Goal: Task Accomplishment & Management: Complete application form

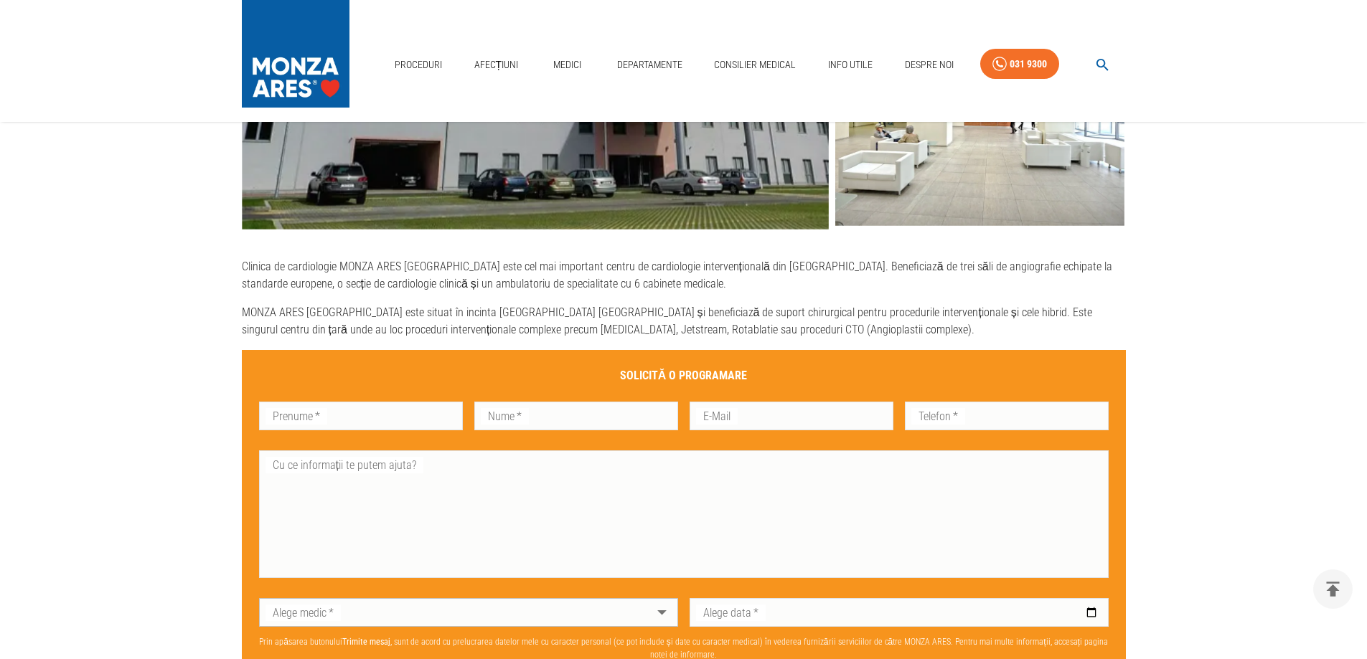
scroll to position [789, 0]
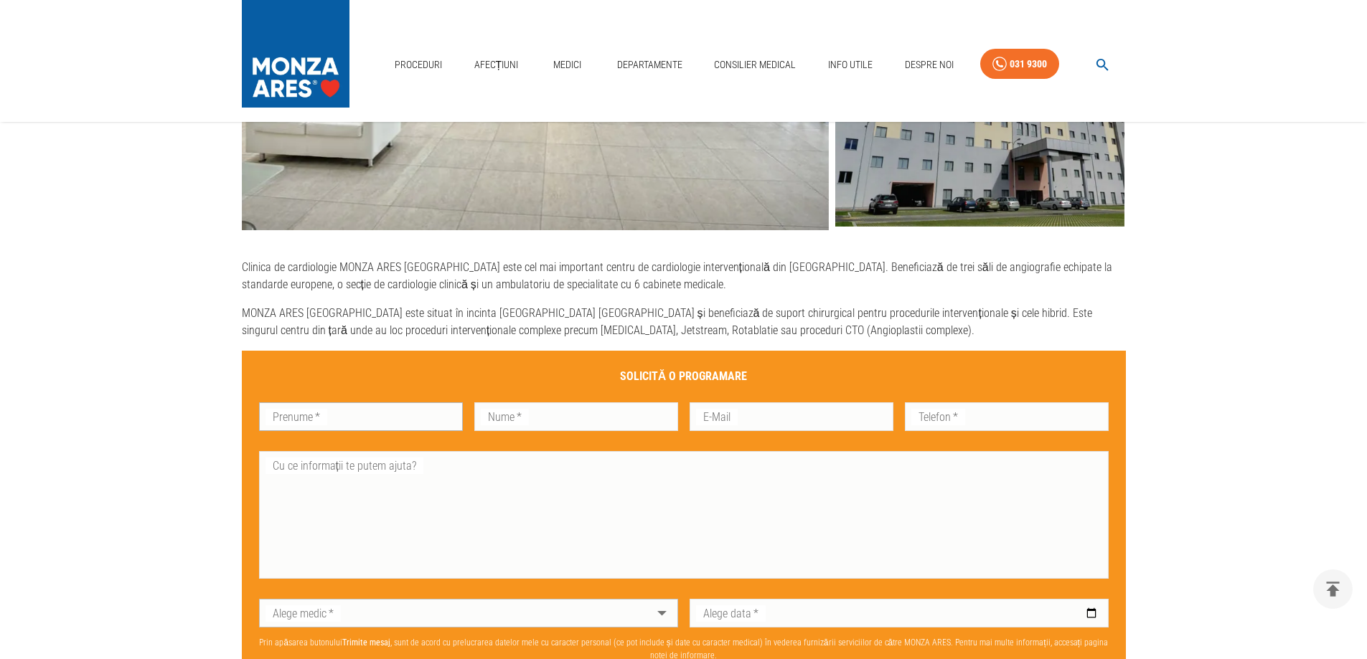
click at [306, 406] on div "Prenume   * Prenume   *" at bounding box center [361, 416] width 204 height 29
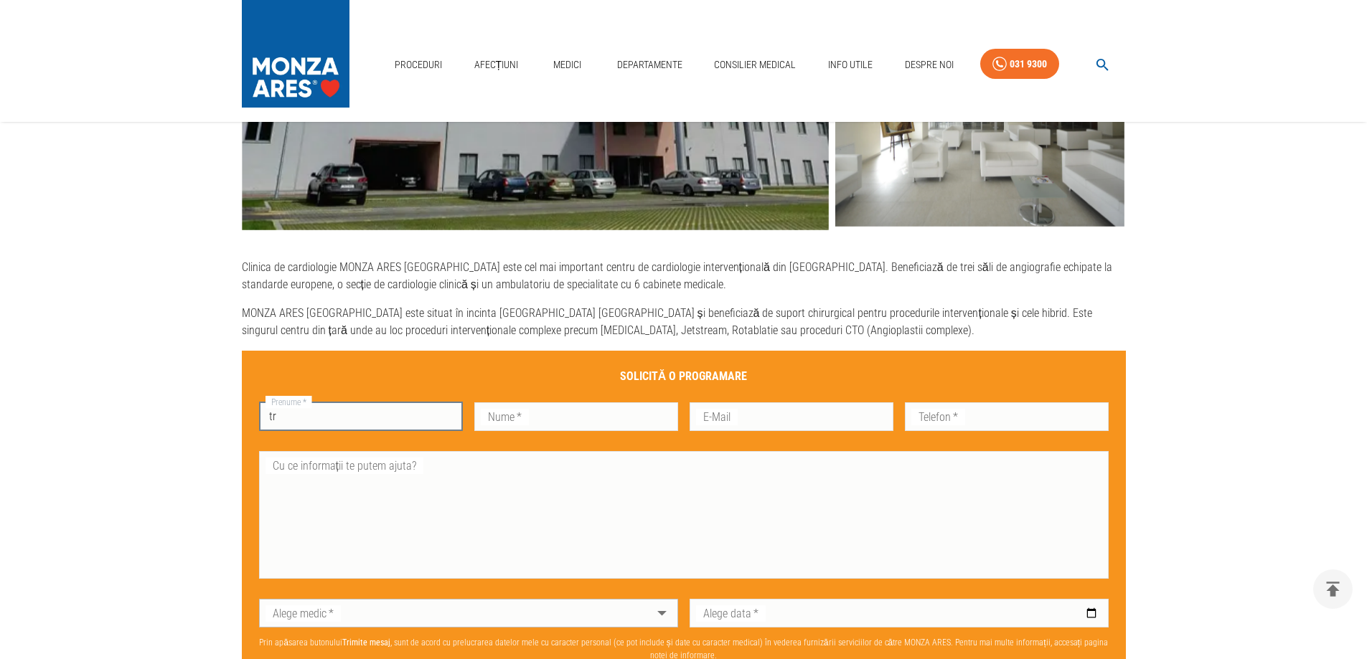
type input "t"
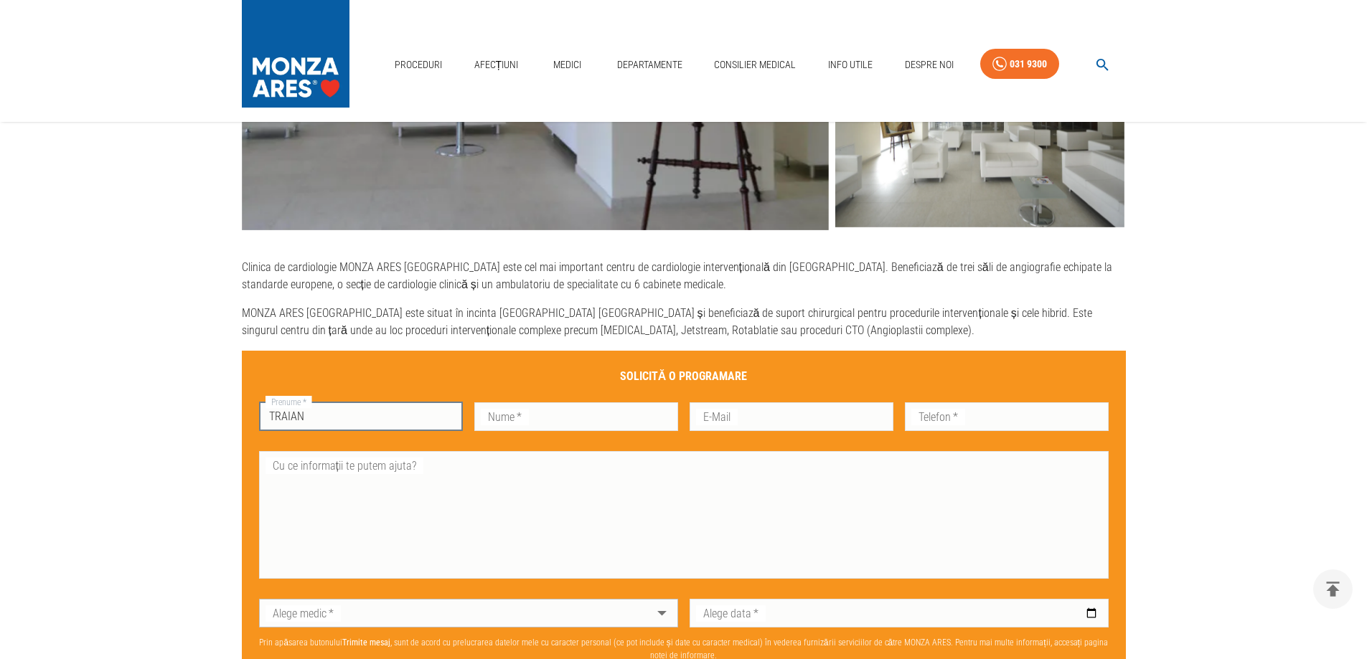
type input "TRAIAN"
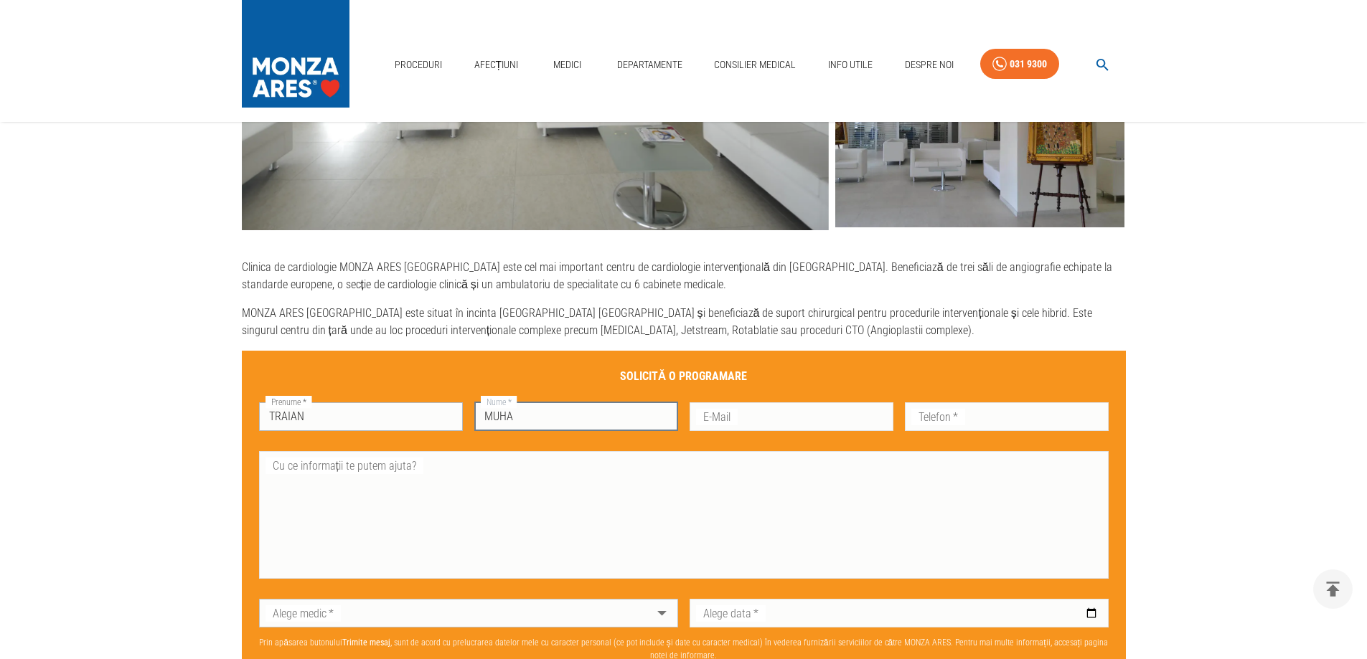
type input "MUHA"
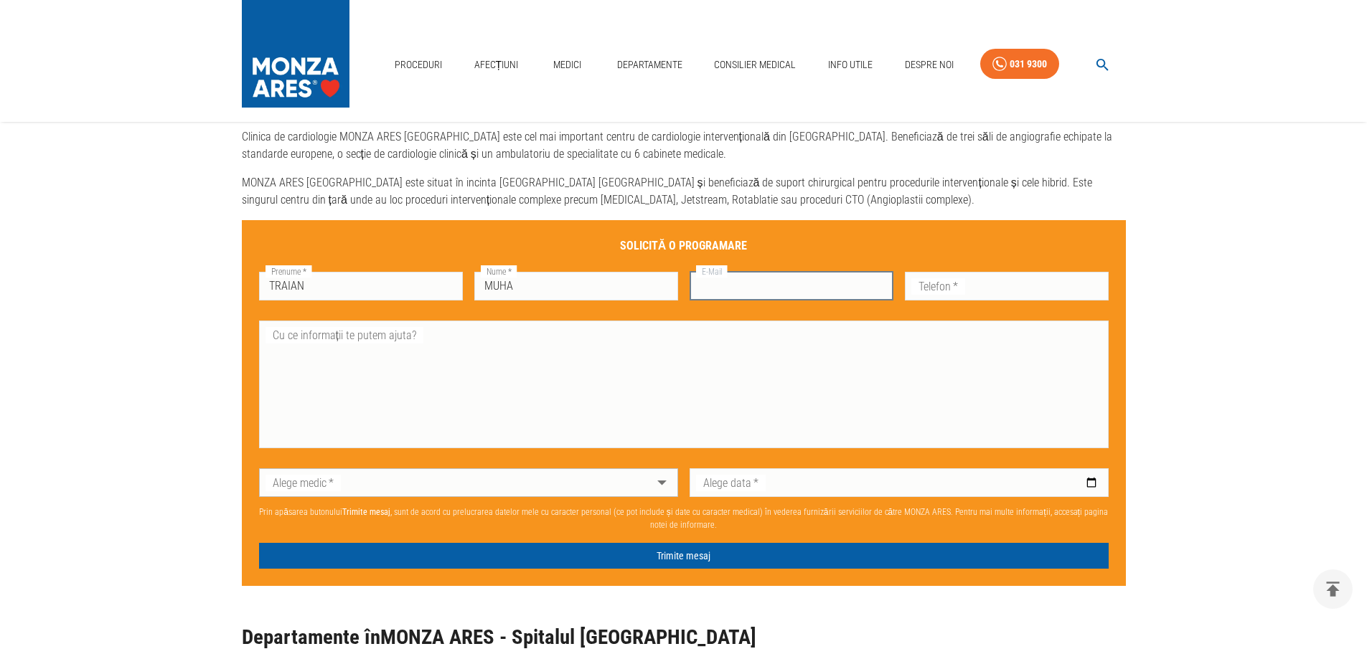
scroll to position [933, 0]
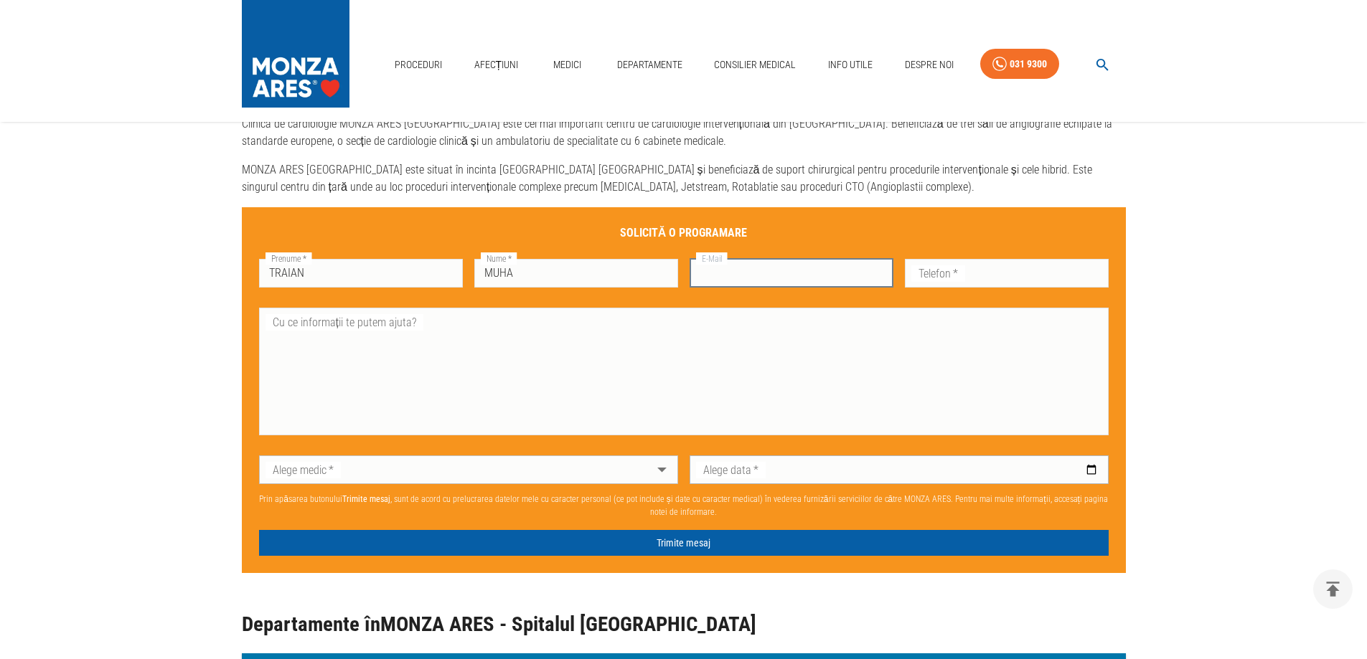
click at [945, 468] on input "Alege data   *" at bounding box center [898, 470] width 419 height 29
click at [822, 278] on input "E-Mail" at bounding box center [791, 273] width 204 height 29
type input "[EMAIL_ADDRESS][DOMAIN_NAME]"
type input "0752958784"
click at [524, 321] on textarea "Cu ce informații te putem ajuta?" at bounding box center [683, 372] width 829 height 116
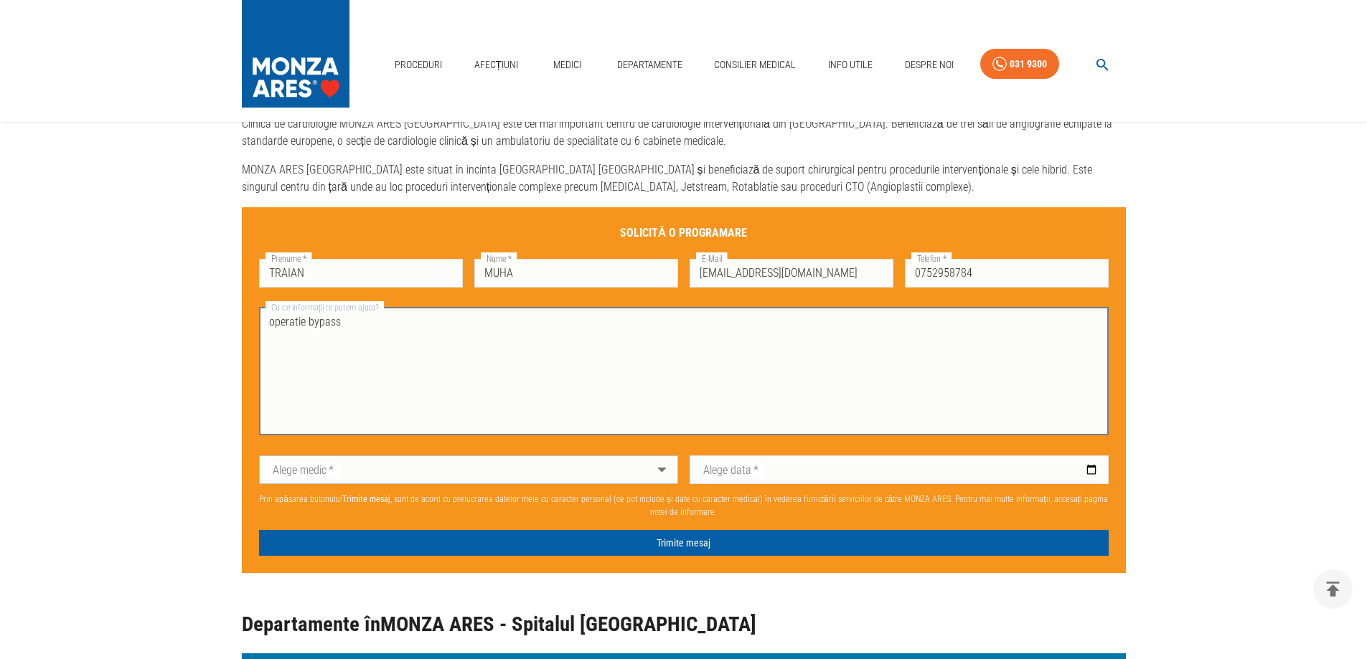
type textarea "operatie bypass"
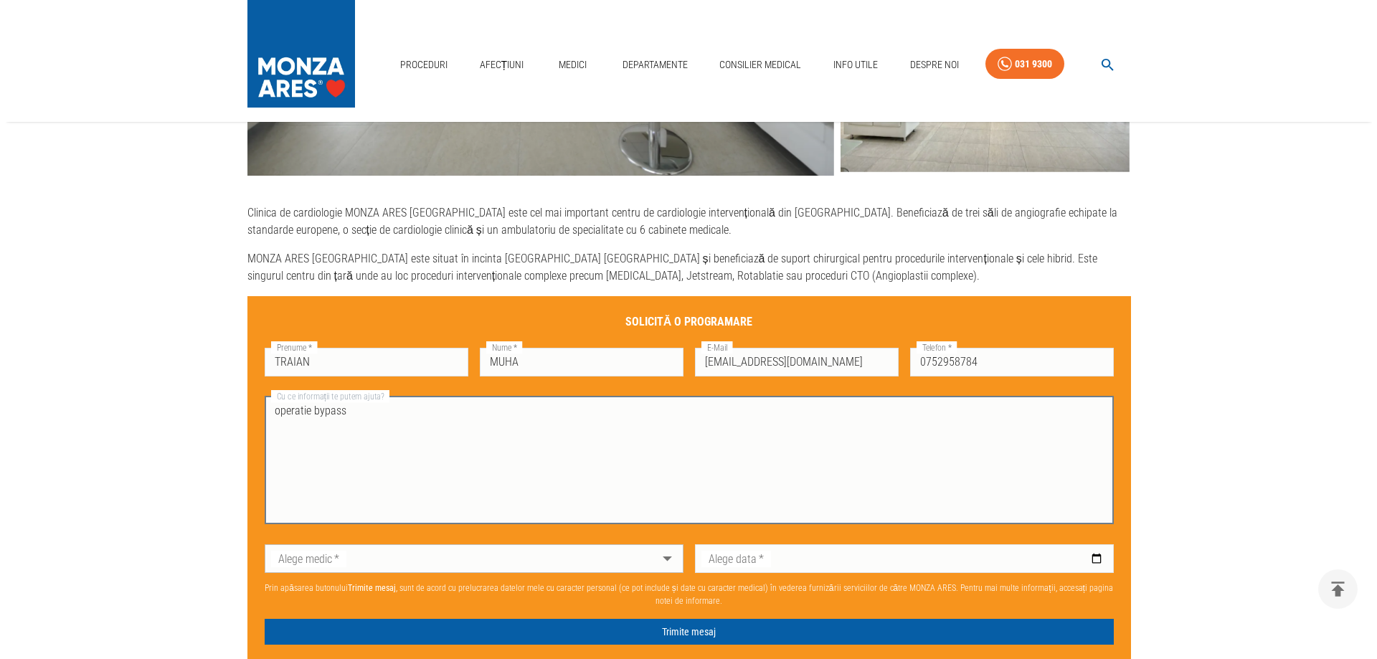
scroll to position [861, 0]
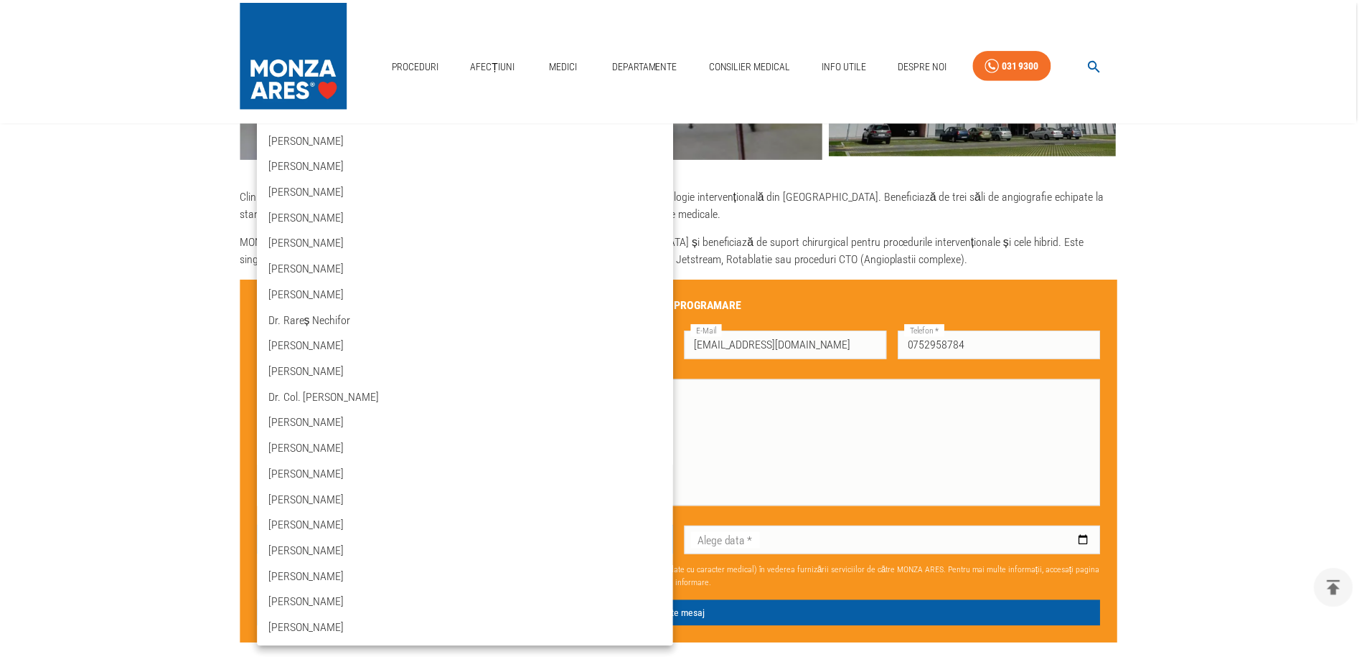
scroll to position [0, 0]
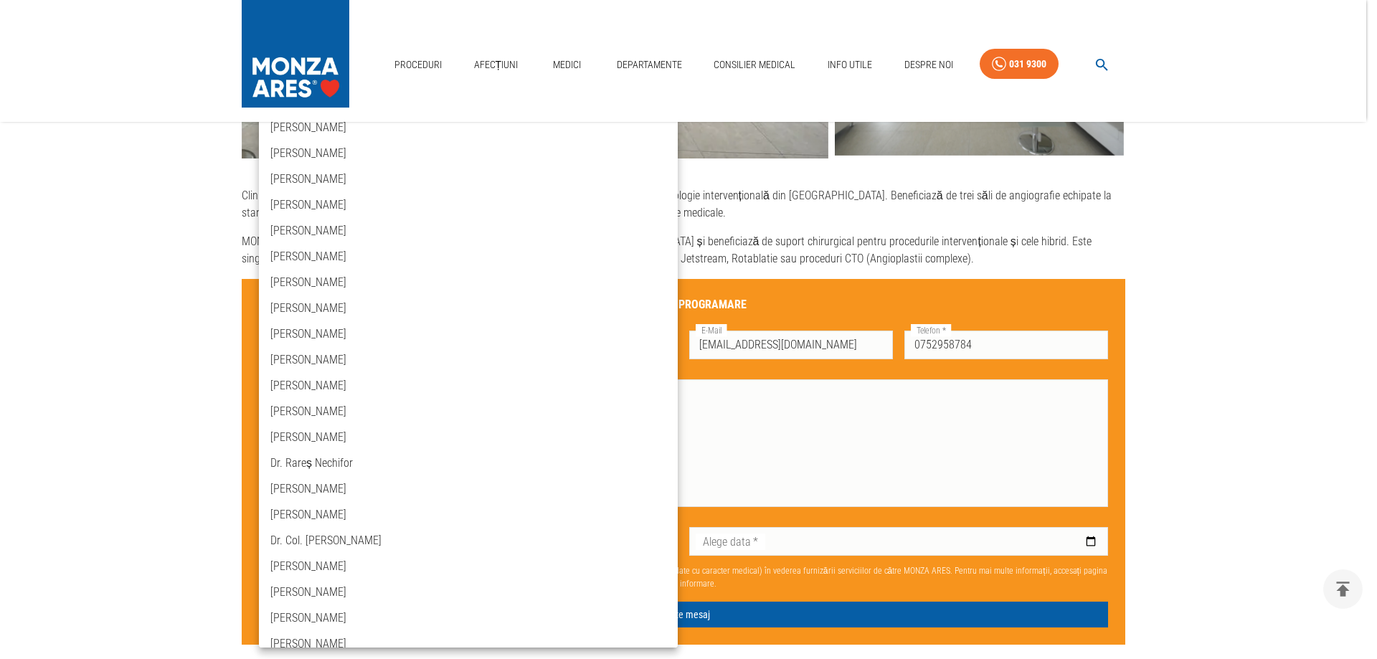
drag, startPoint x: 1277, startPoint y: 235, endPoint x: 1193, endPoint y: 193, distance: 93.7
click at [1245, 356] on div at bounding box center [688, 329] width 1377 height 659
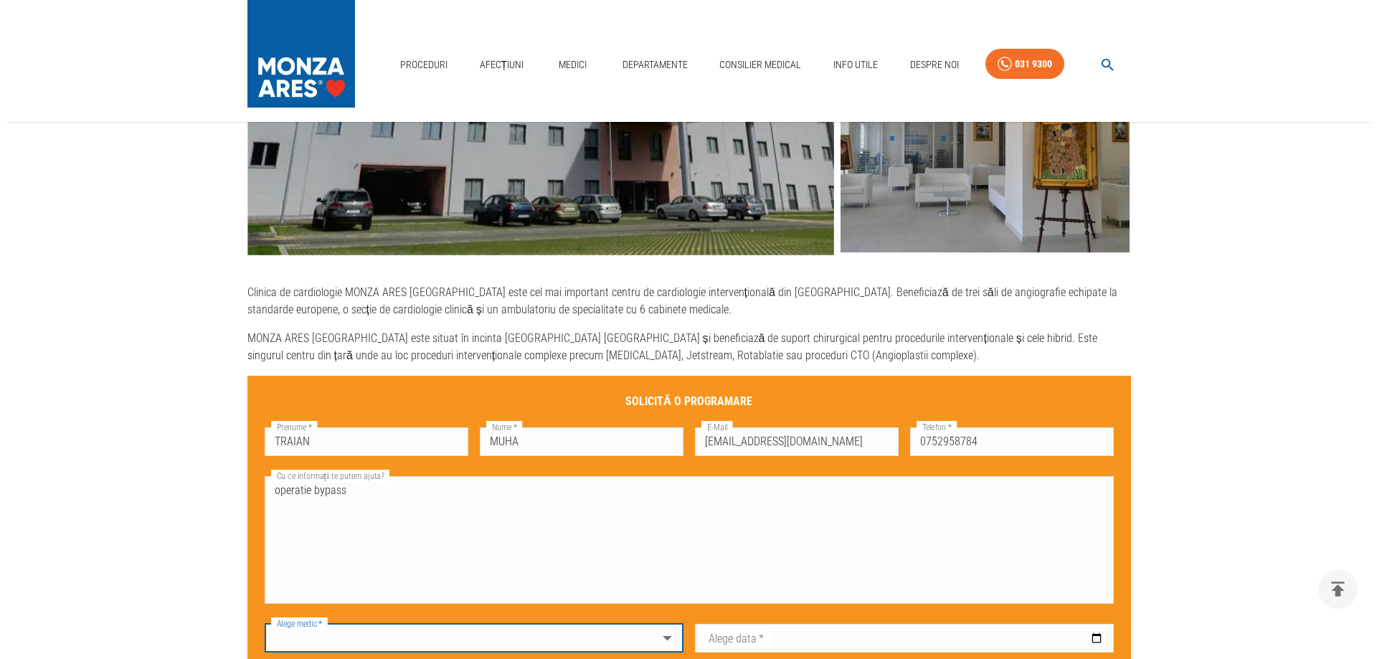
scroll to position [789, 0]
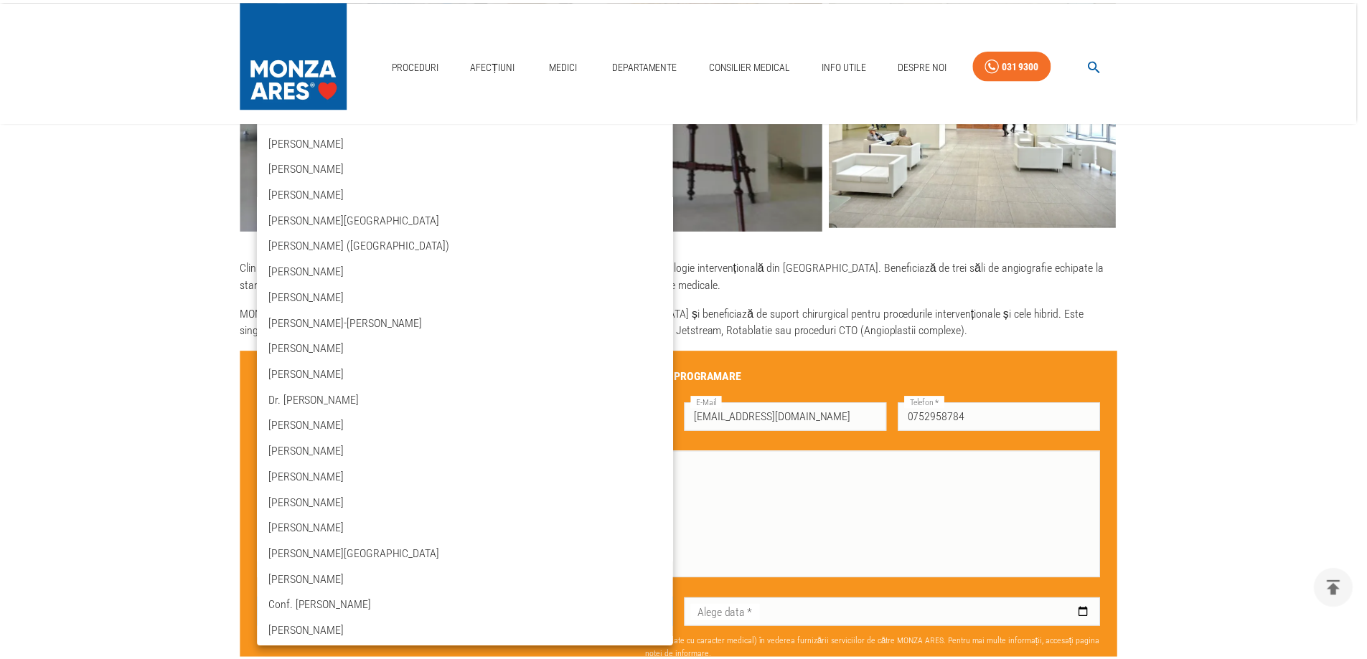
scroll to position [1220, 0]
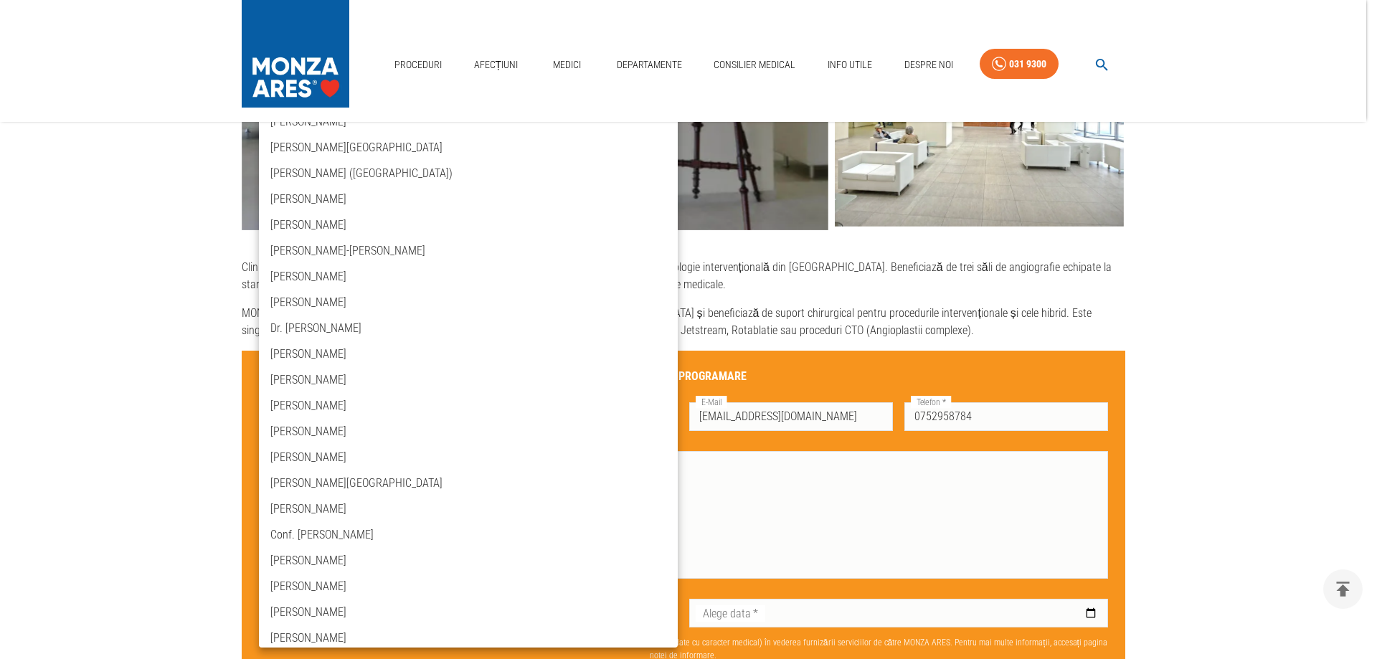
click at [344, 517] on li "[PERSON_NAME]" at bounding box center [468, 509] width 419 height 26
type input "dr-[PERSON_NAME]"
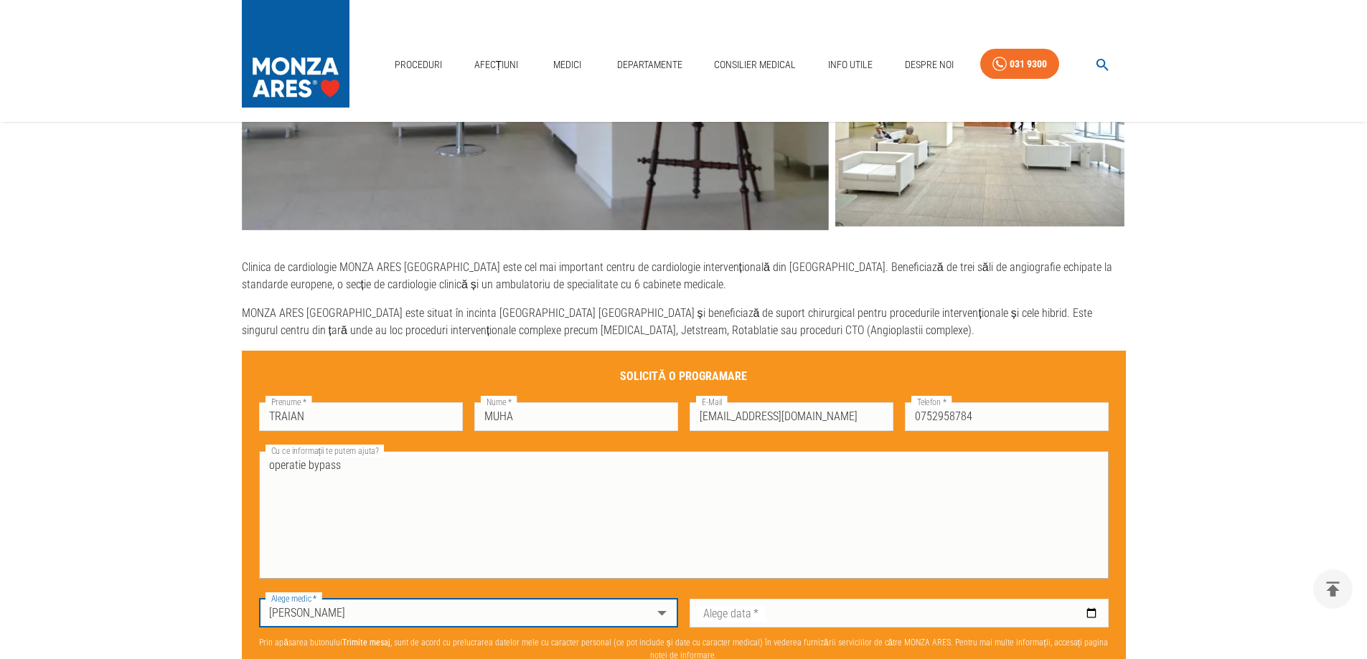
scroll to position [861, 0]
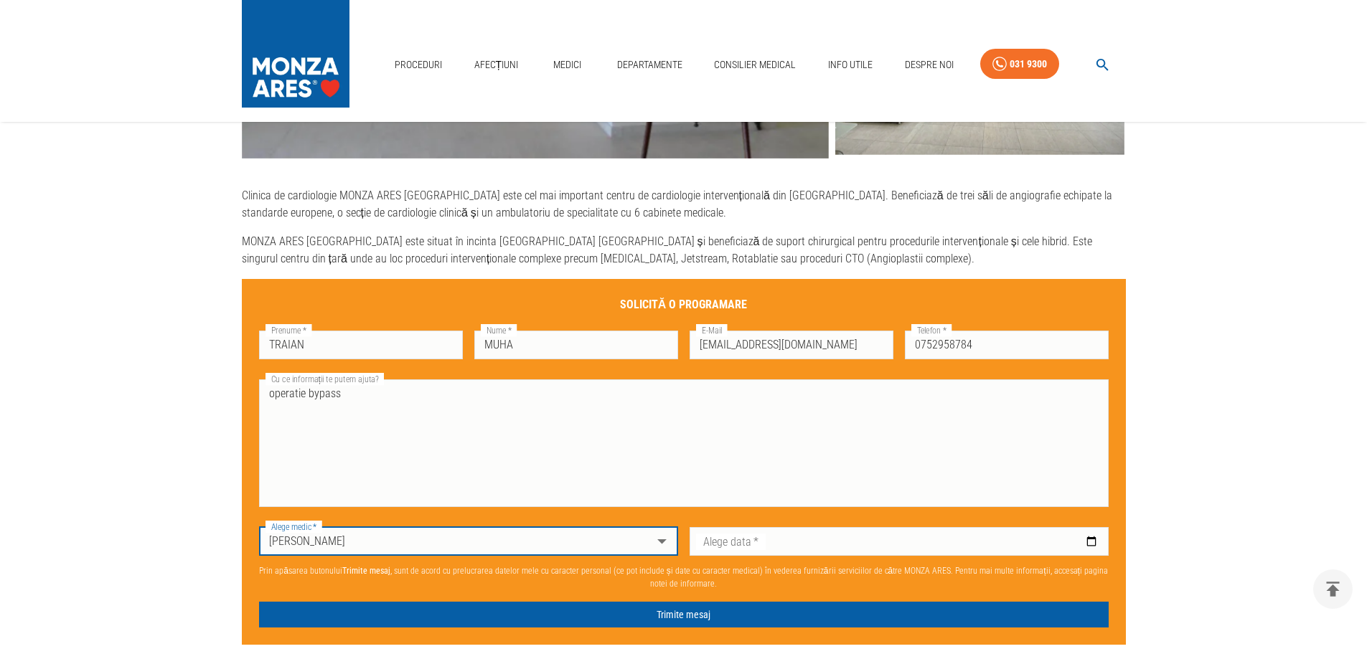
click at [762, 524] on div "Alege data   * Alege data   *" at bounding box center [893, 534] width 430 height 49
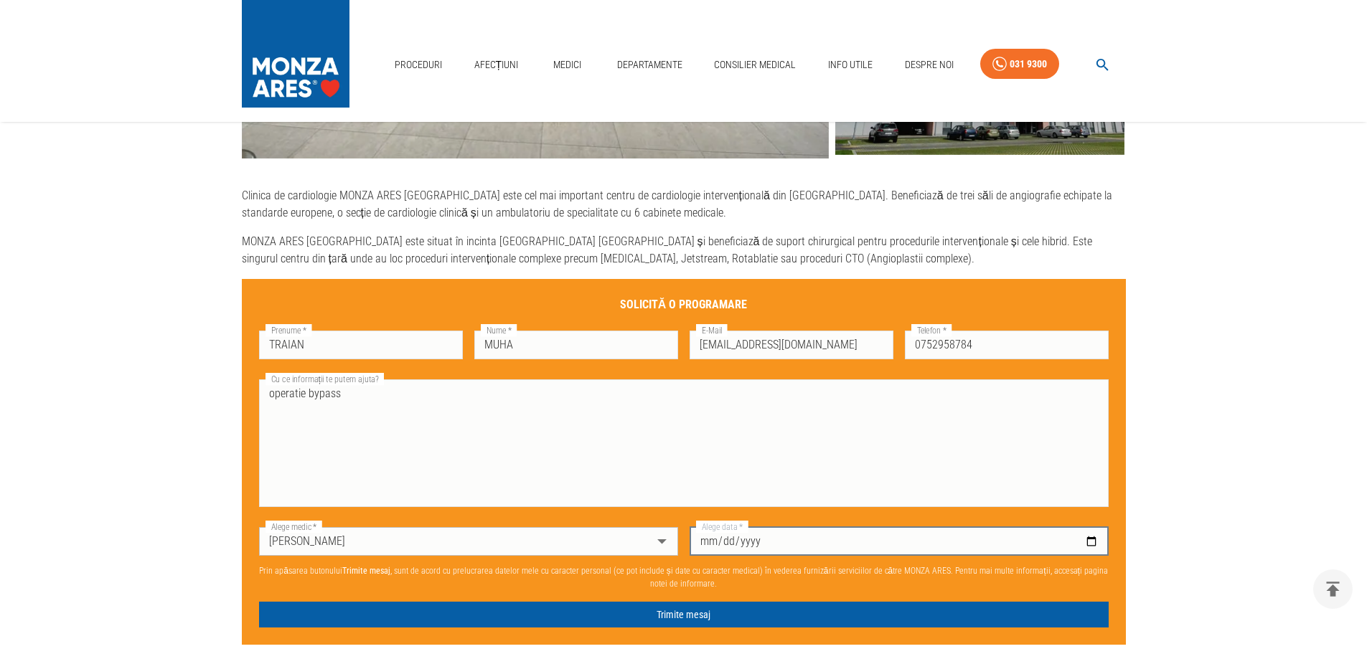
click at [762, 539] on input "Alege data   *" at bounding box center [898, 541] width 419 height 29
click at [717, 537] on input "Alege data   *" at bounding box center [898, 541] width 419 height 29
click at [1096, 540] on input "Alege data   *" at bounding box center [898, 541] width 419 height 29
click at [1093, 543] on input "Alege data   *" at bounding box center [898, 541] width 419 height 29
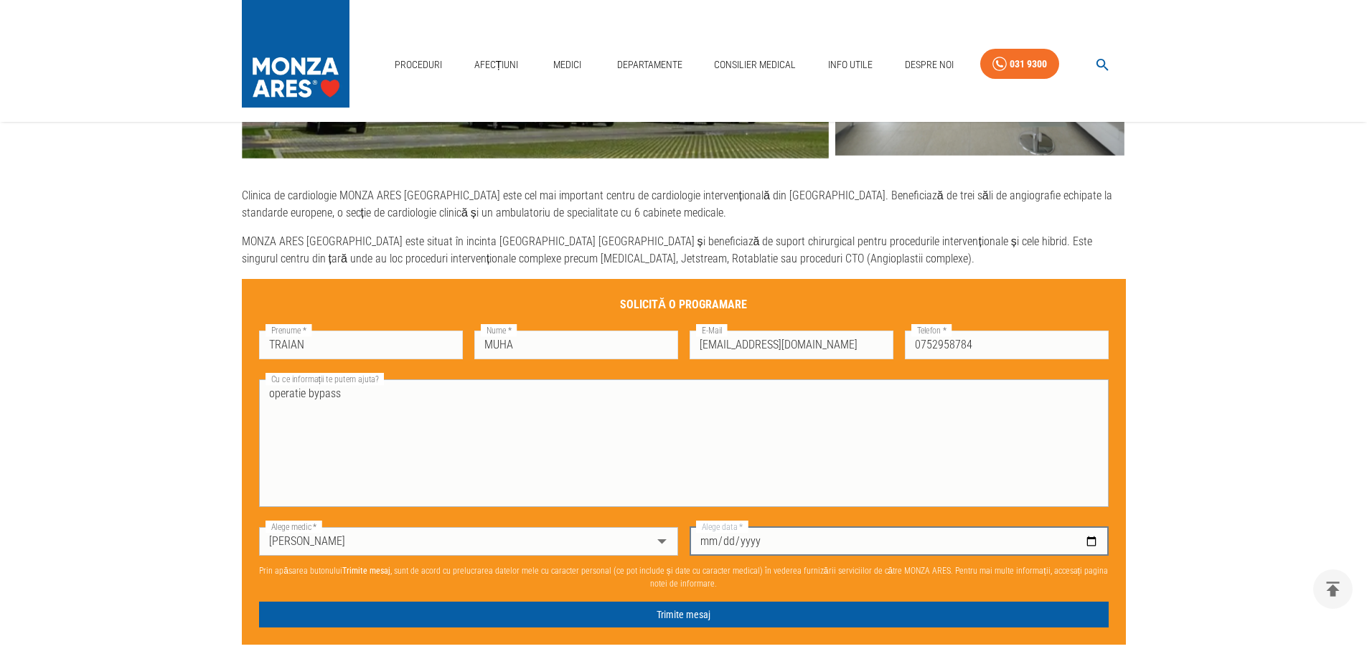
type input "[DATE]"
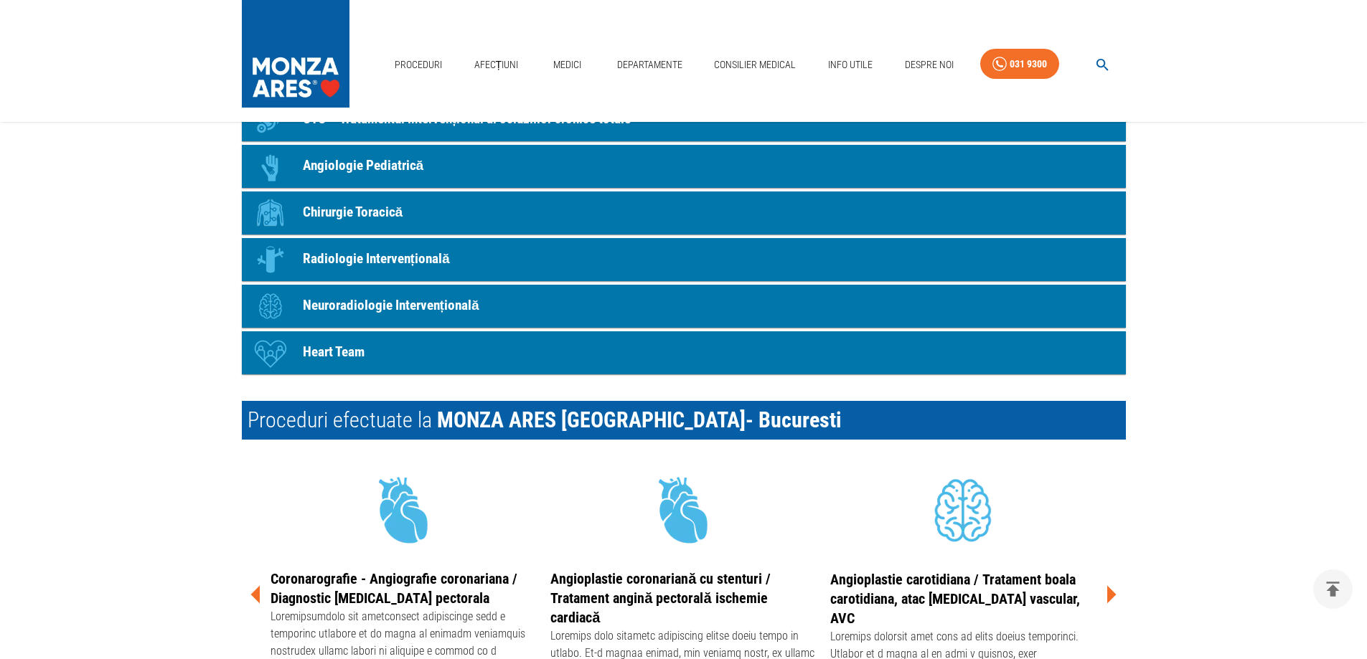
scroll to position [1794, 0]
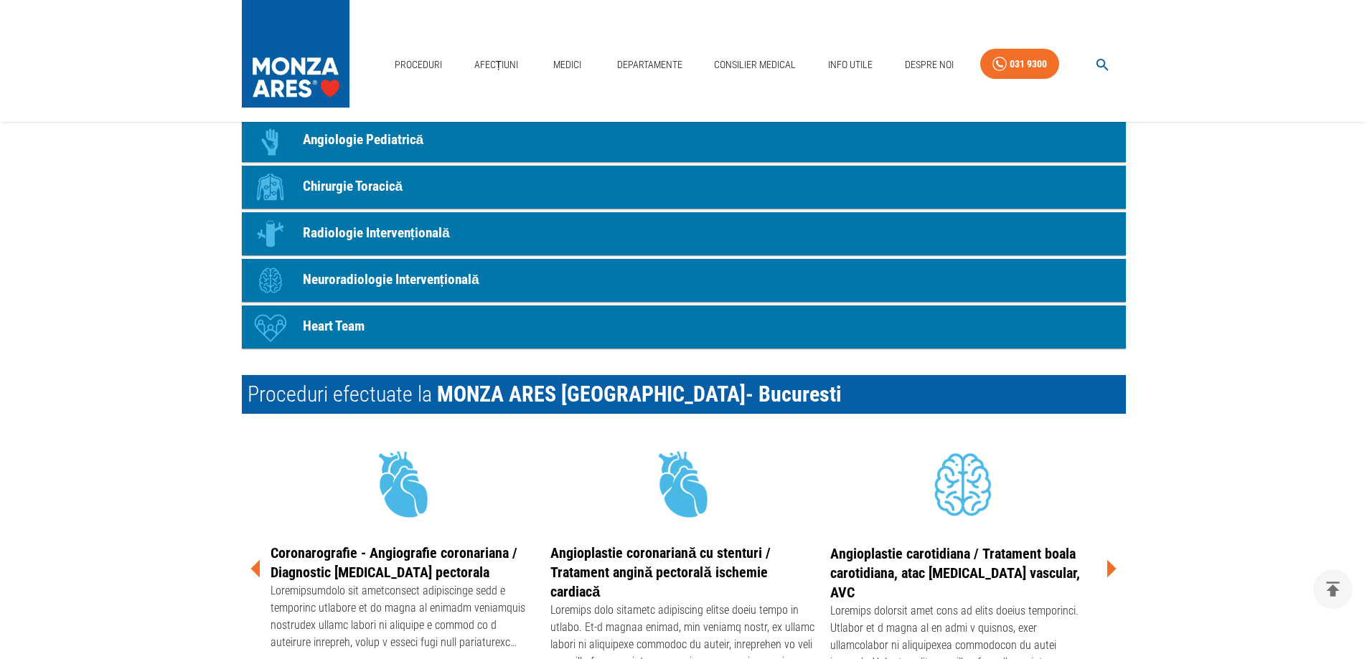
click at [1114, 566] on icon at bounding box center [1110, 568] width 43 height 43
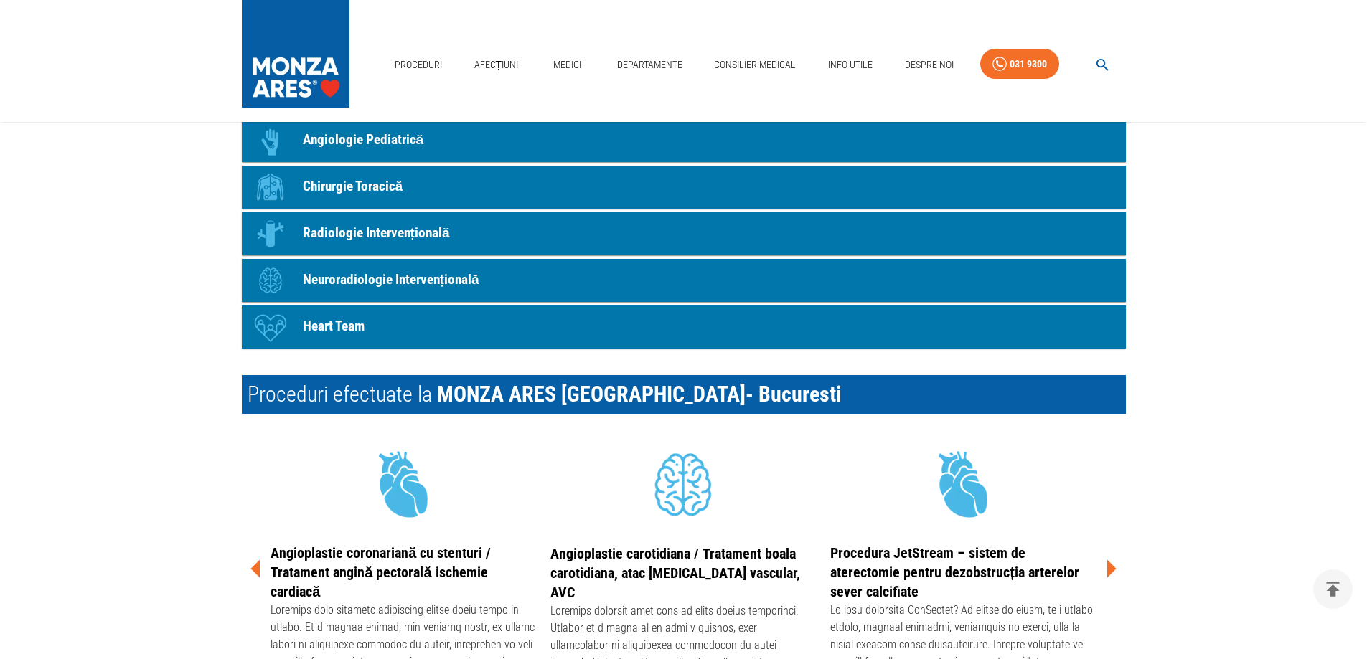
click at [1114, 566] on icon at bounding box center [1110, 568] width 43 height 43
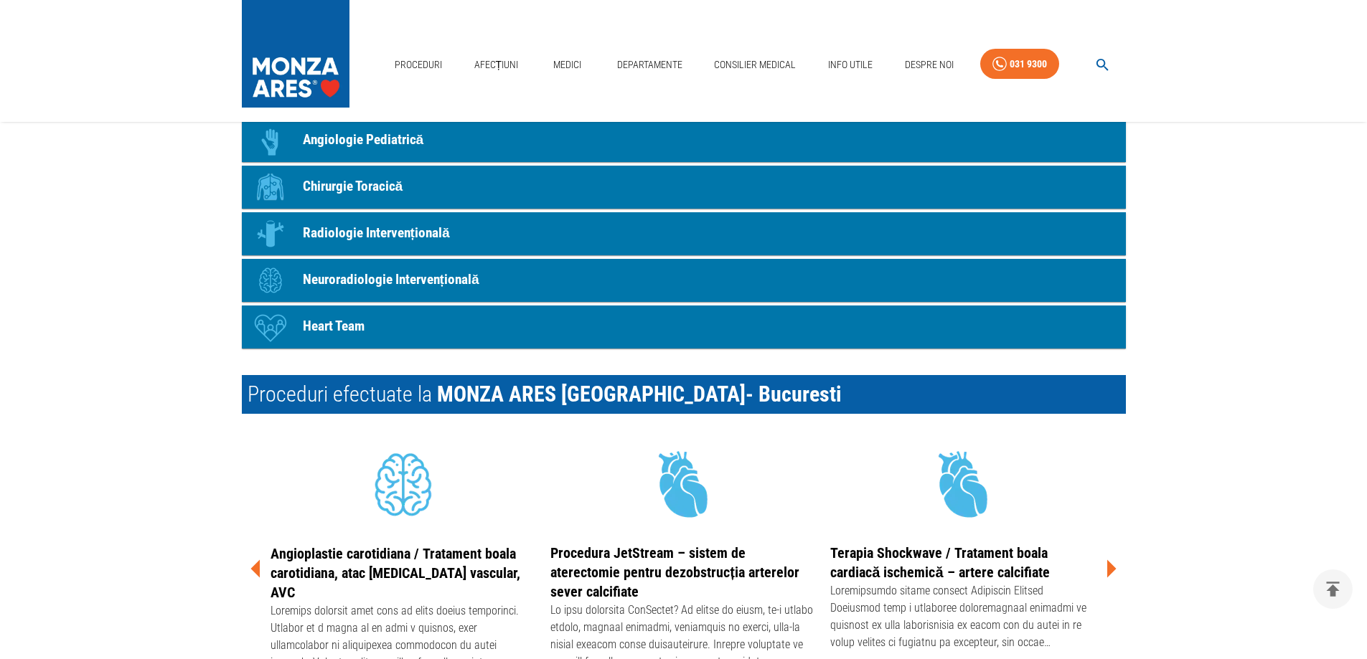
click at [1114, 566] on icon at bounding box center [1110, 568] width 43 height 43
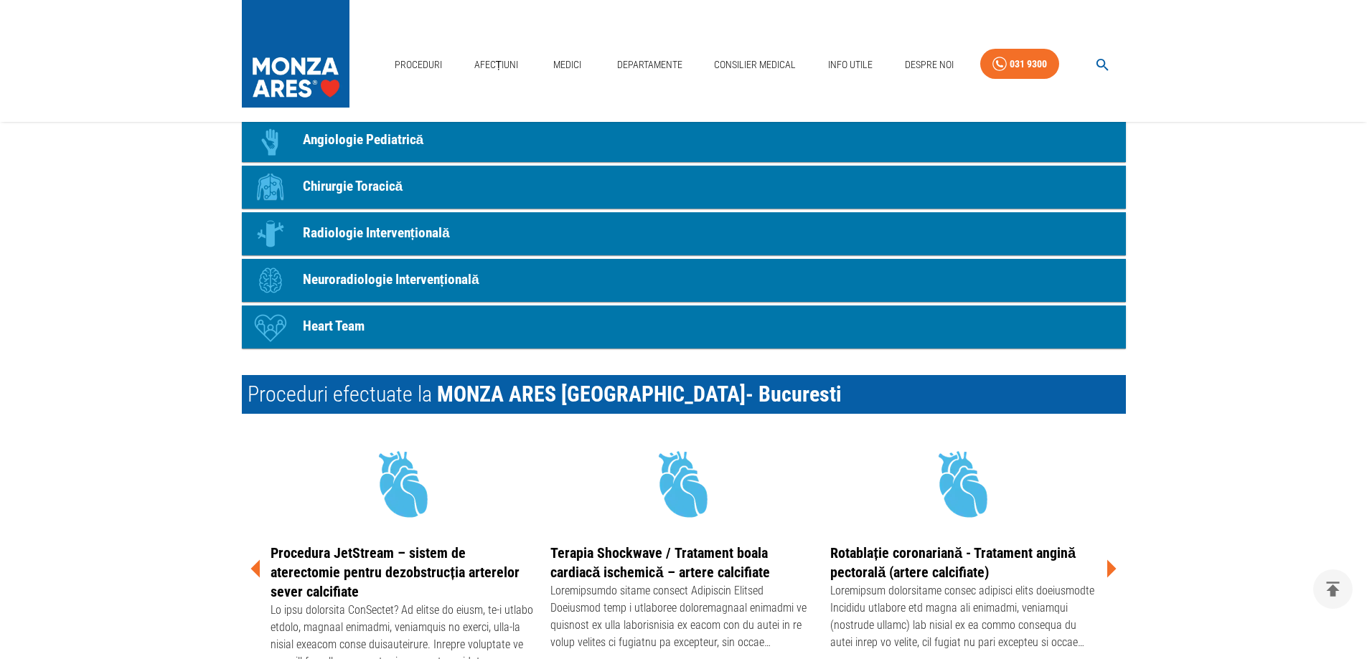
click at [1114, 566] on icon at bounding box center [1110, 568] width 43 height 43
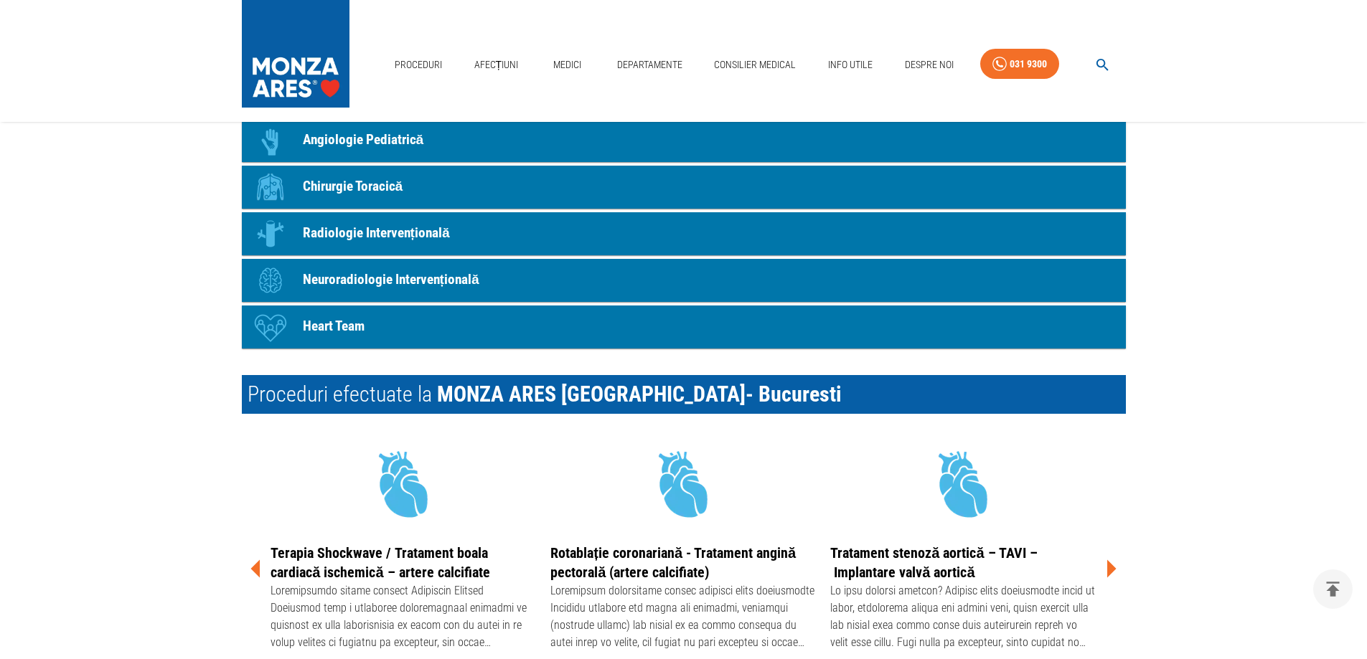
click at [1114, 566] on icon at bounding box center [1110, 568] width 43 height 43
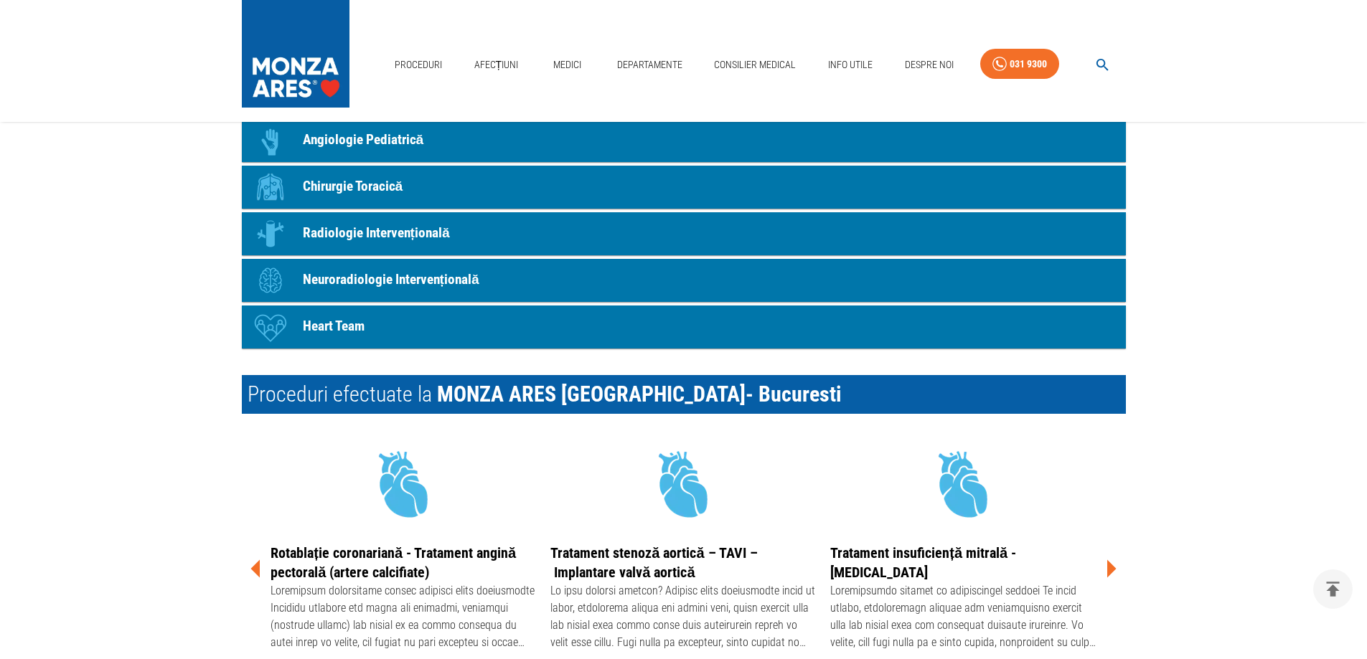
click at [1114, 566] on icon at bounding box center [1110, 568] width 43 height 43
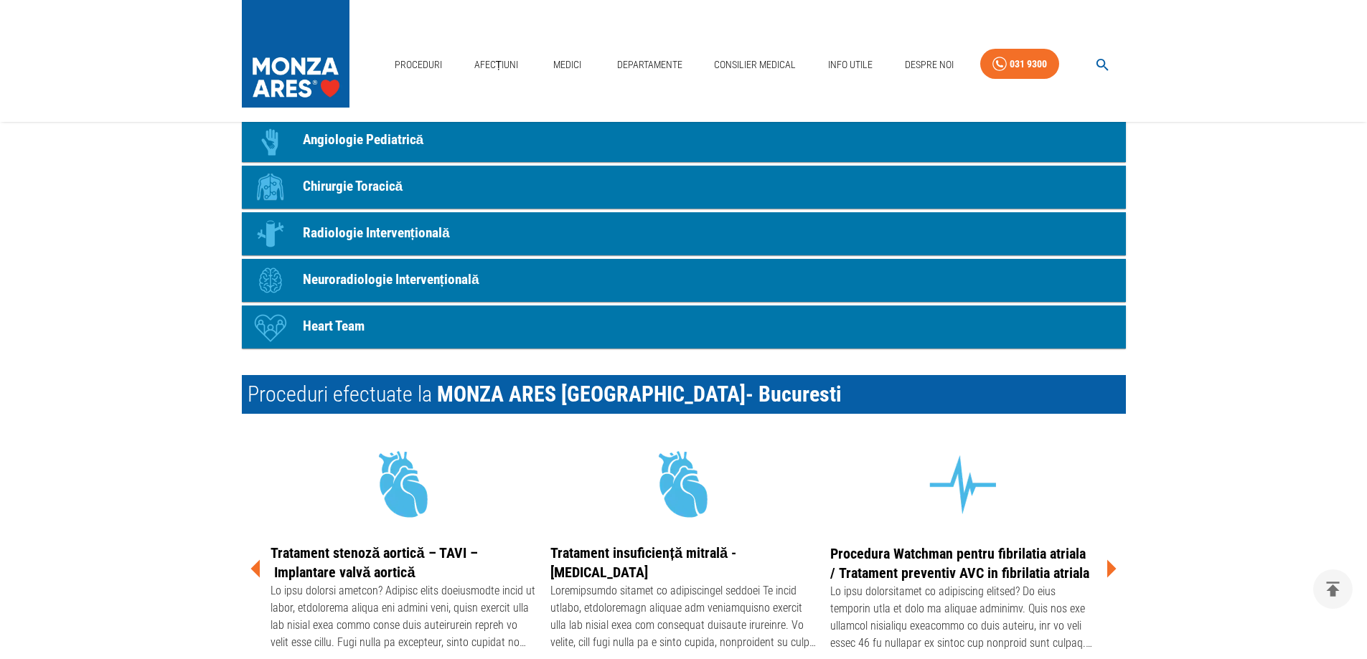
click at [1114, 566] on icon at bounding box center [1110, 568] width 43 height 43
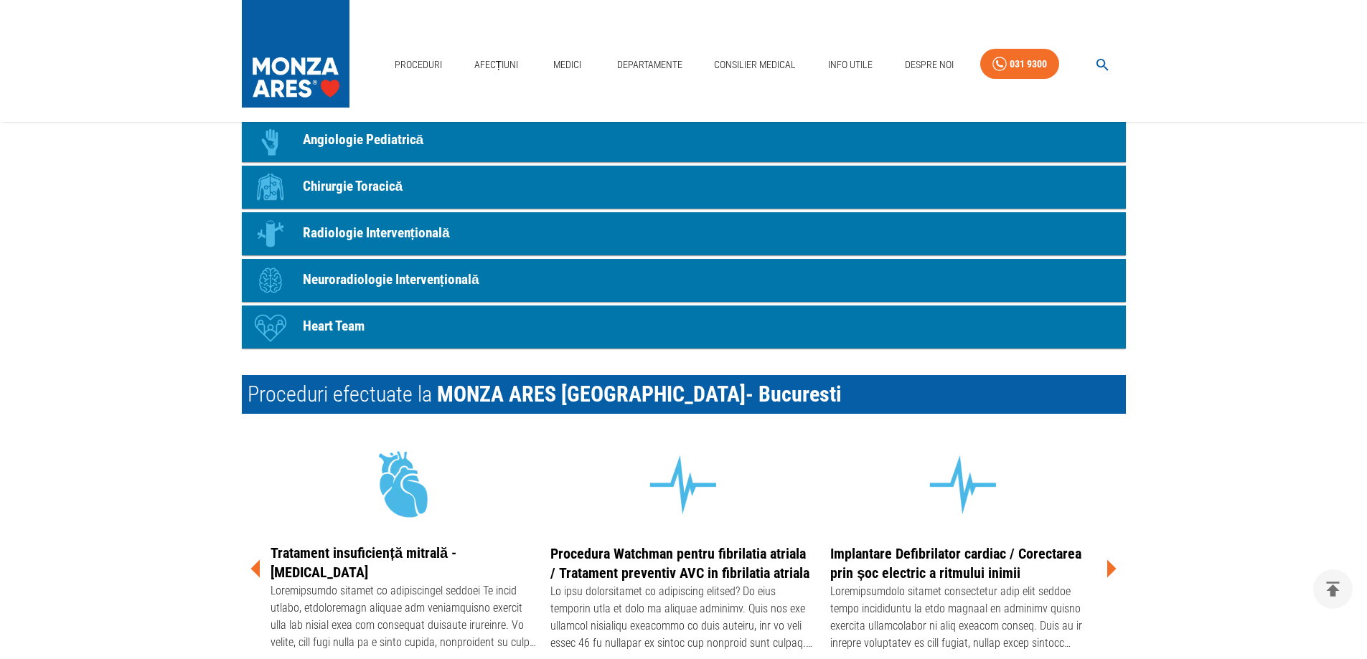
click at [1114, 566] on icon at bounding box center [1110, 568] width 43 height 43
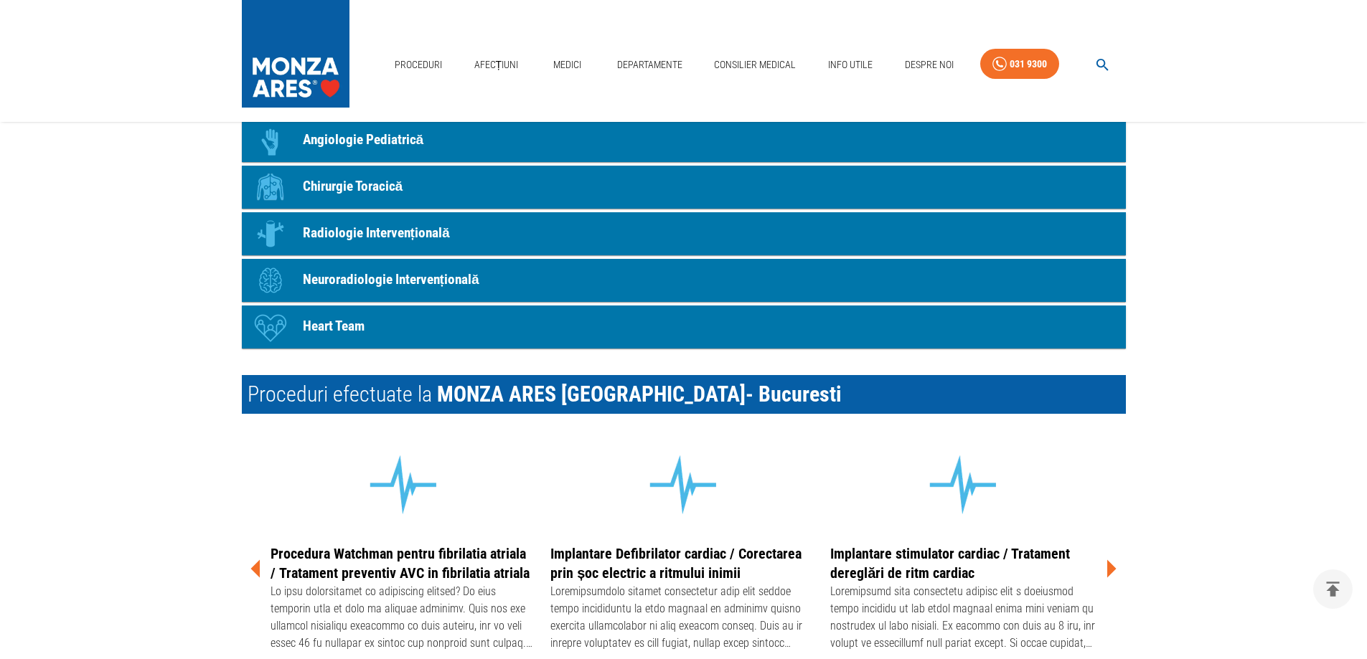
click at [1114, 566] on icon at bounding box center [1110, 568] width 43 height 43
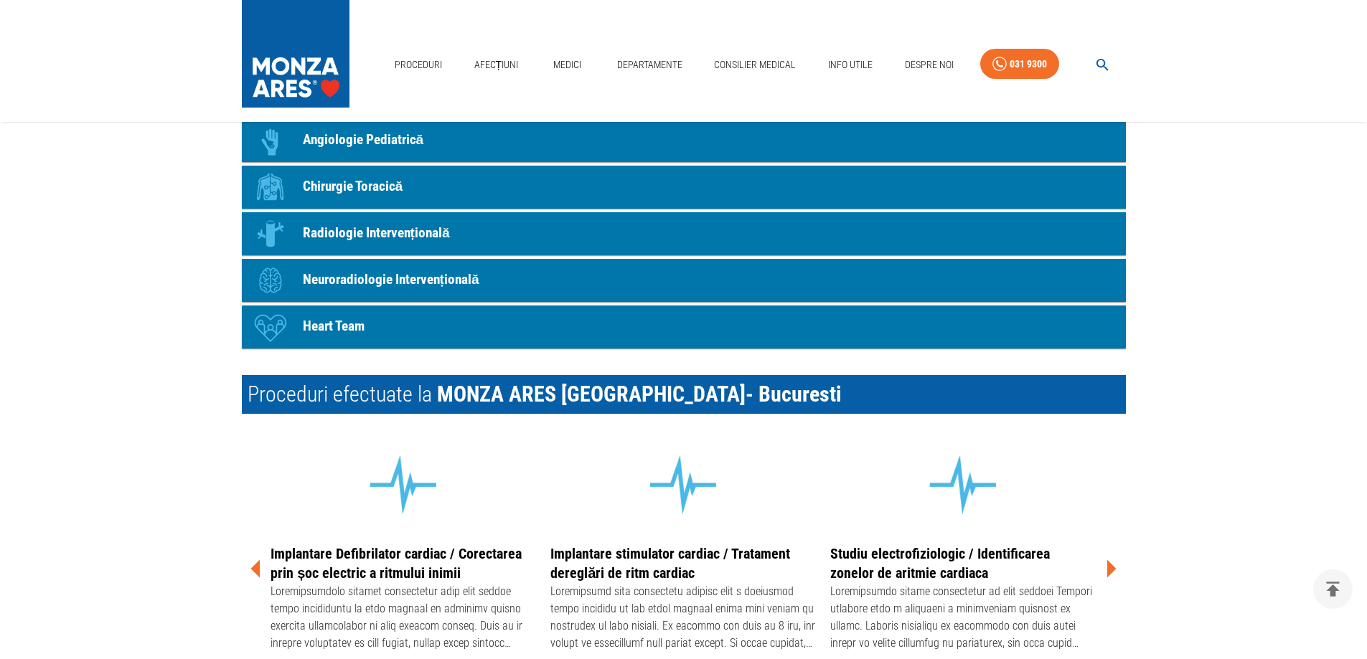
click at [1114, 566] on icon at bounding box center [1110, 568] width 43 height 43
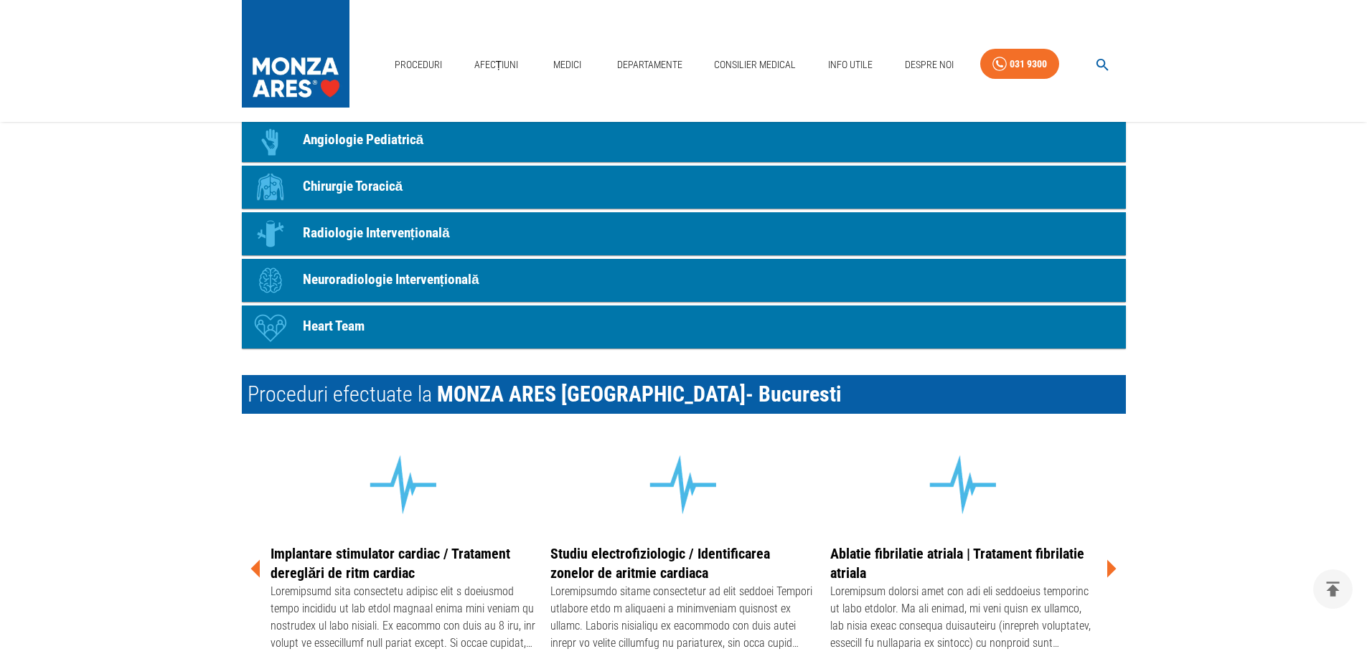
click at [1114, 566] on icon at bounding box center [1110, 568] width 43 height 43
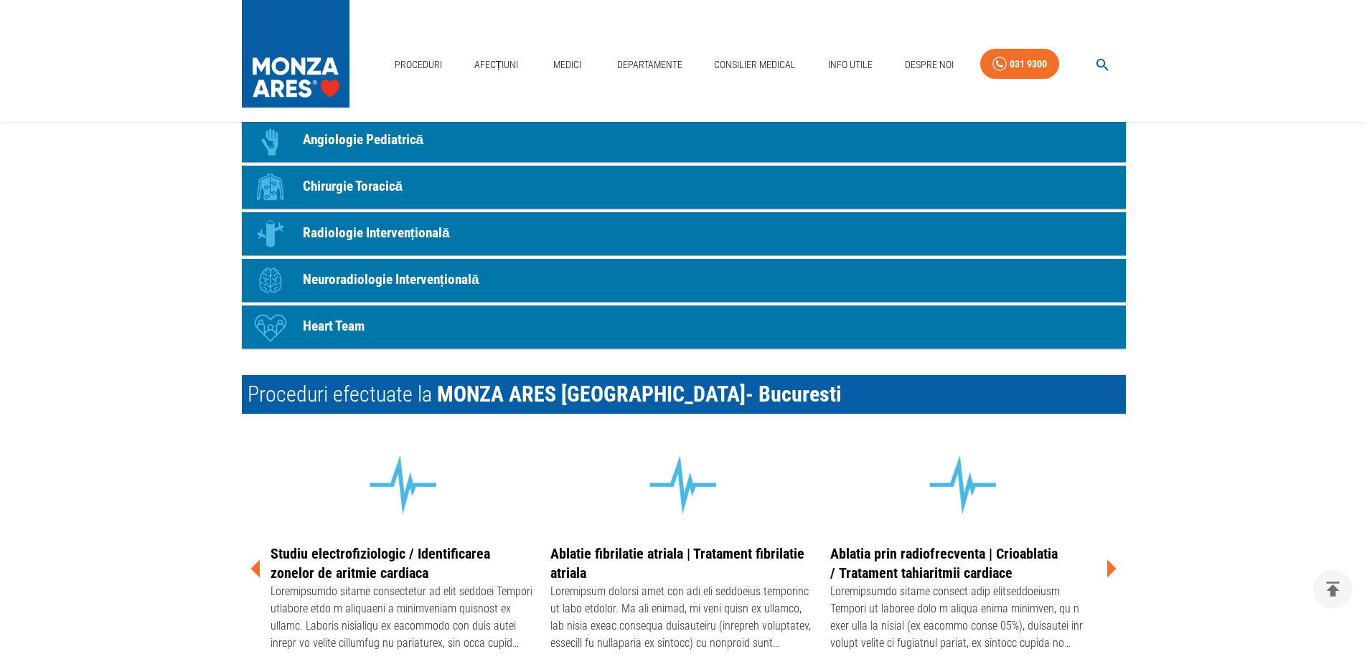
click at [1114, 566] on icon at bounding box center [1110, 568] width 43 height 43
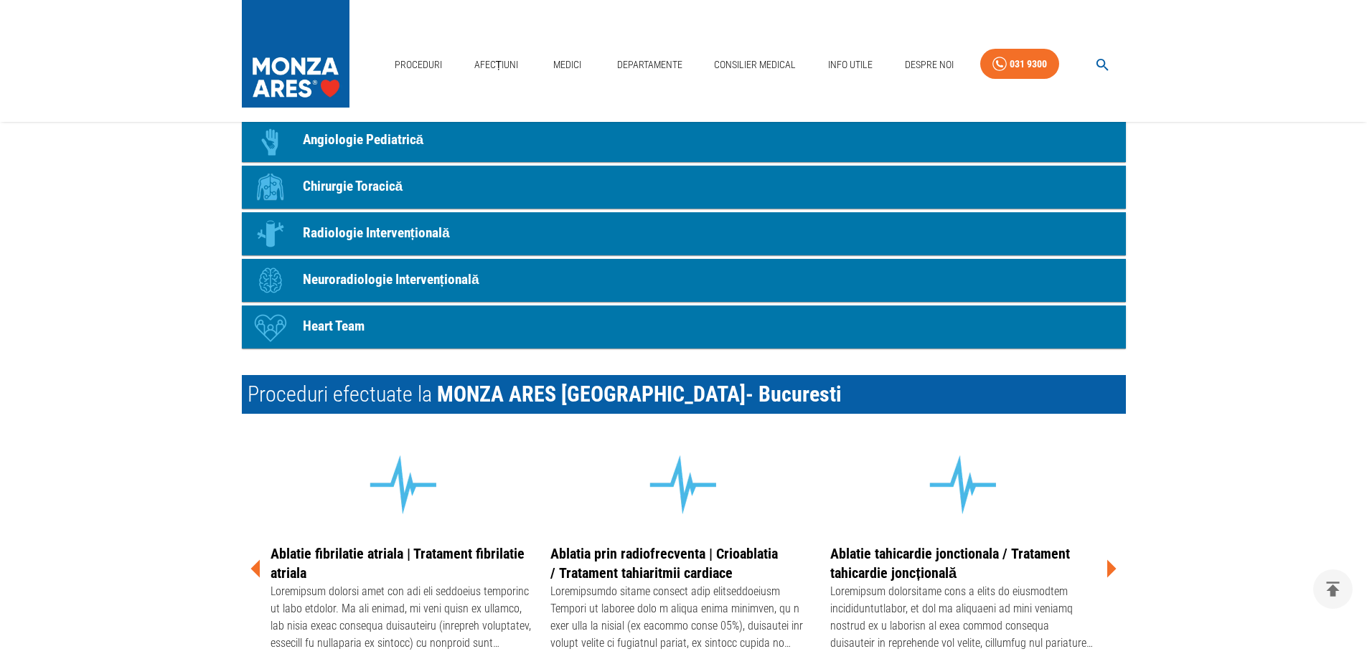
click at [1114, 566] on icon at bounding box center [1110, 568] width 43 height 43
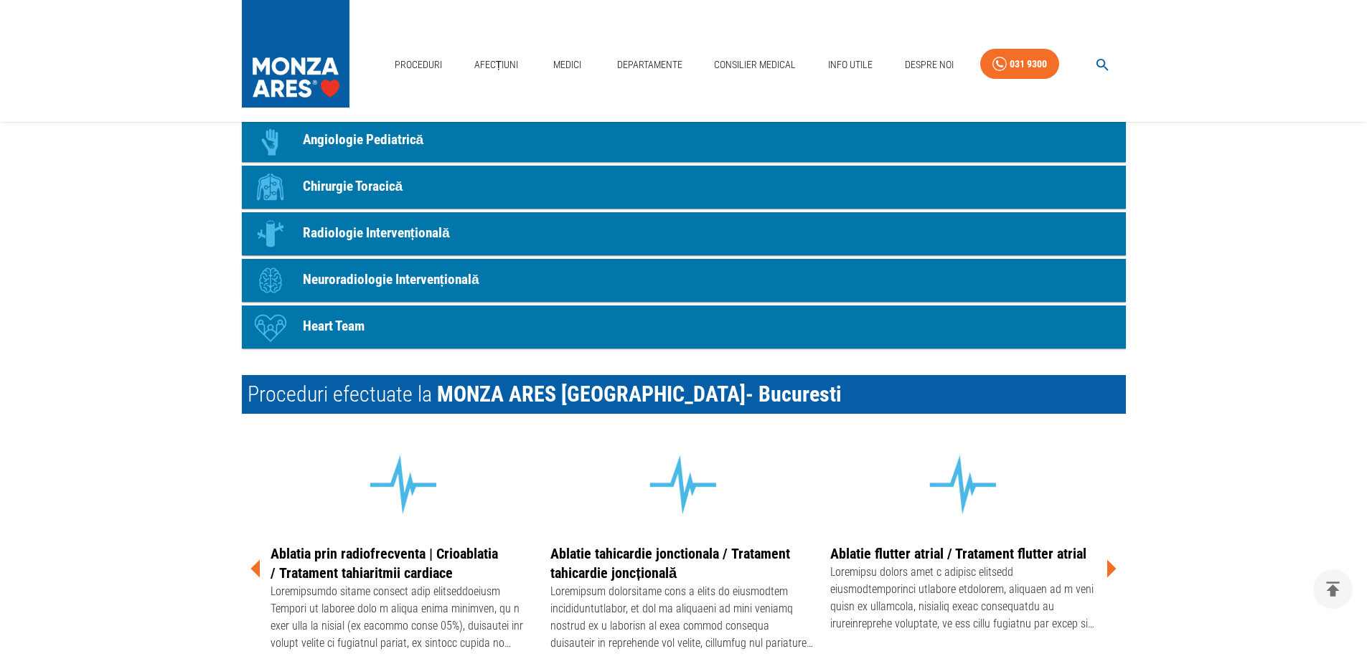
click at [1114, 566] on icon at bounding box center [1110, 568] width 43 height 43
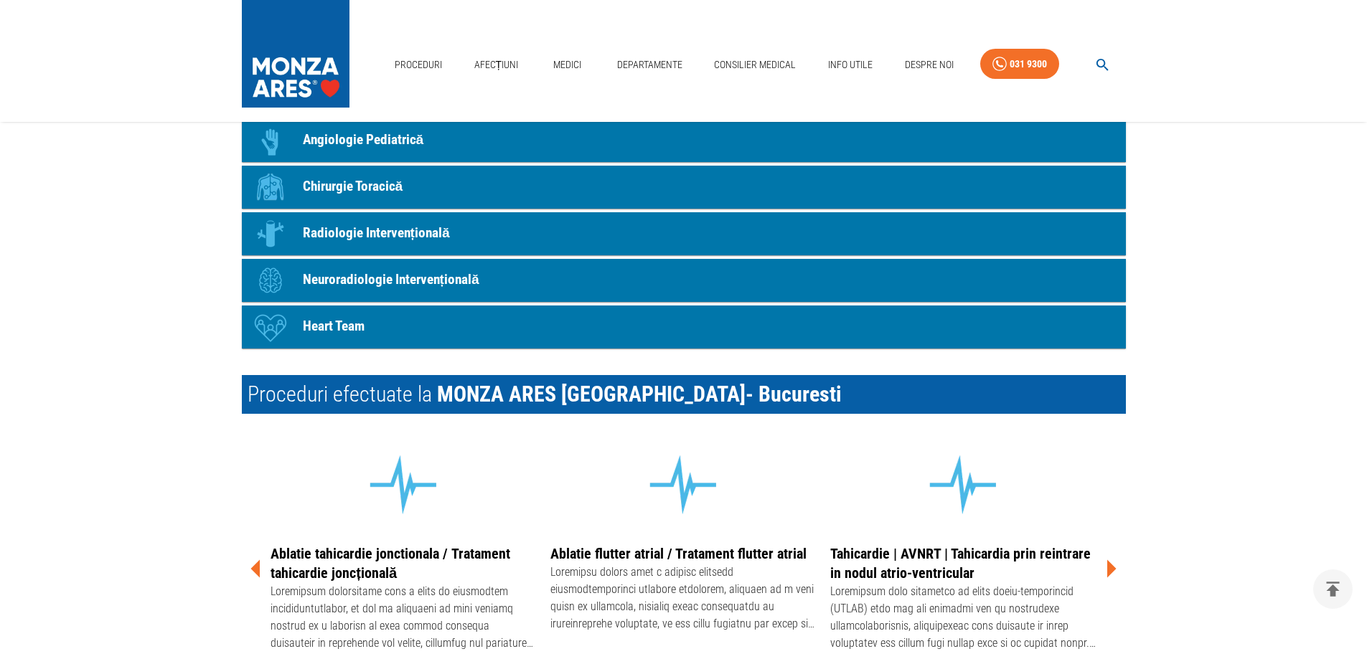
click at [1114, 566] on icon at bounding box center [1110, 568] width 43 height 43
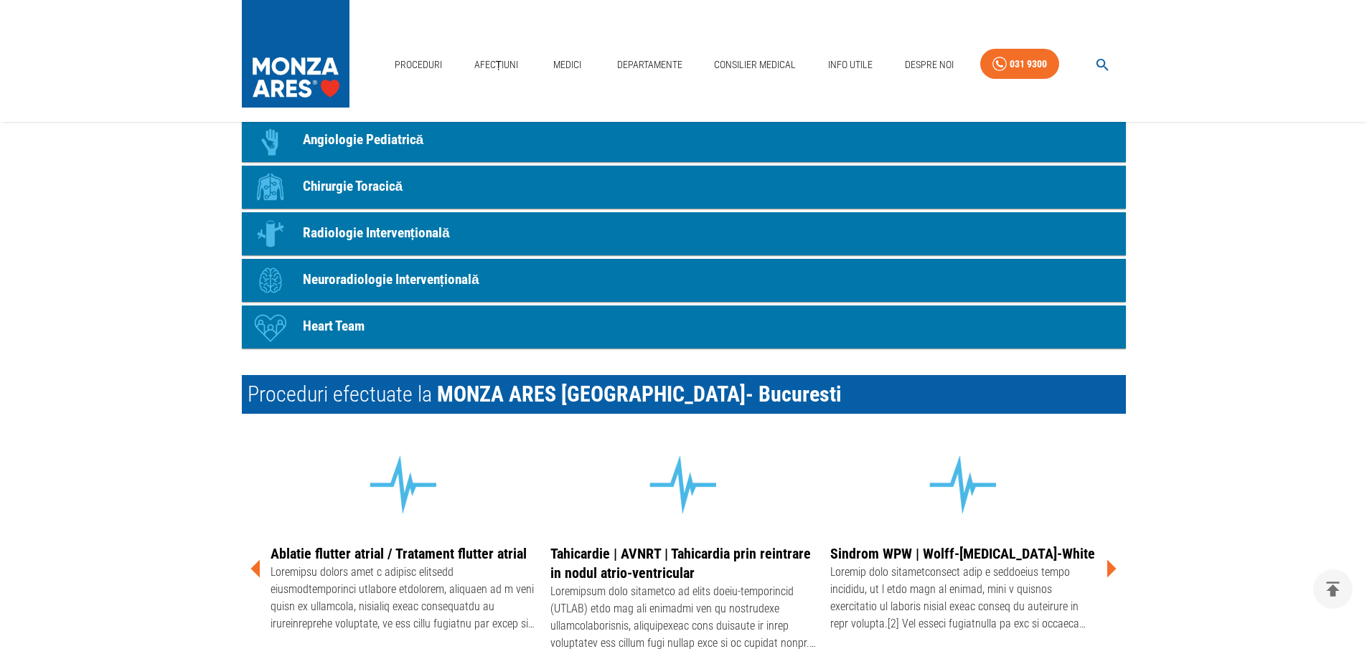
click at [1114, 566] on icon at bounding box center [1110, 568] width 43 height 43
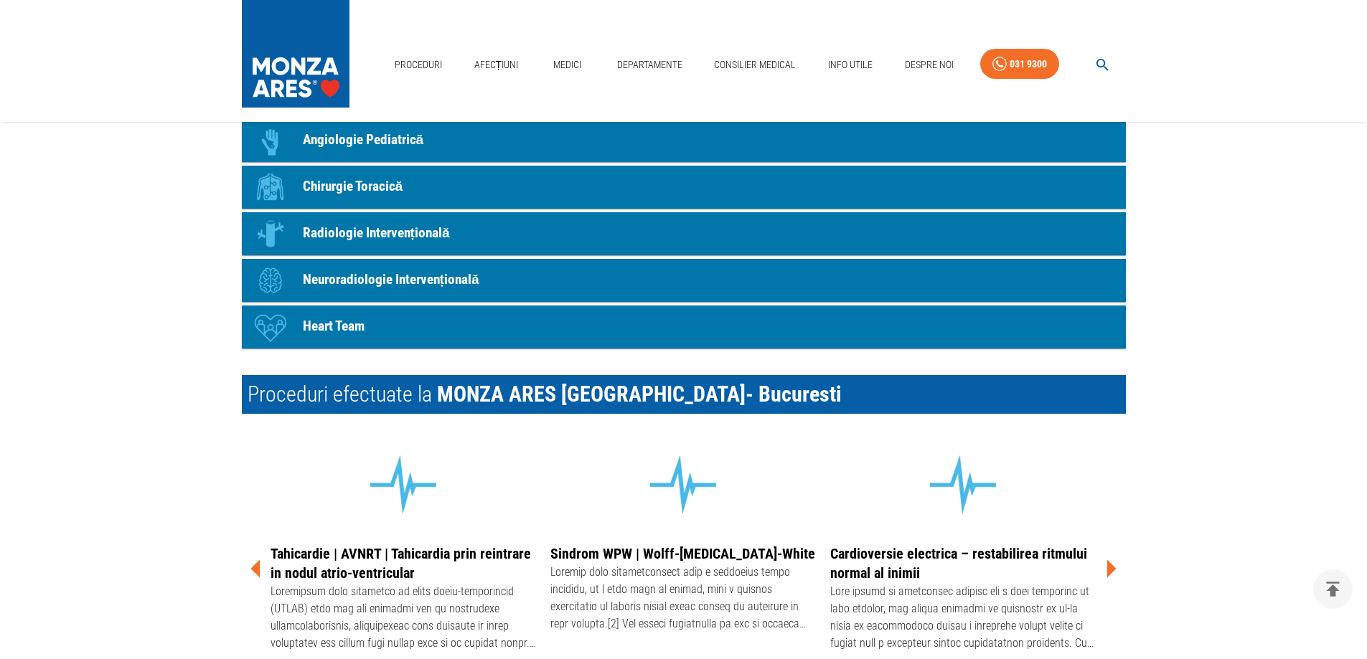
click at [1114, 566] on icon at bounding box center [1110, 568] width 43 height 43
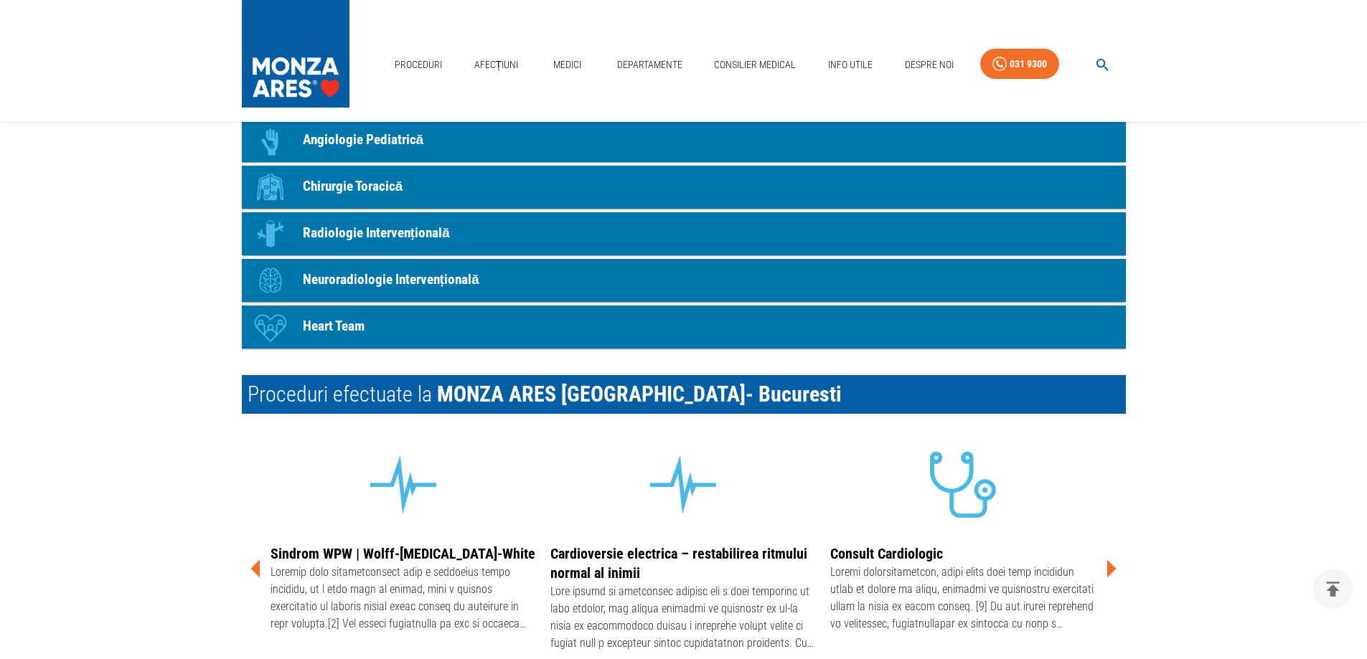
click at [1114, 566] on icon at bounding box center [1110, 568] width 43 height 43
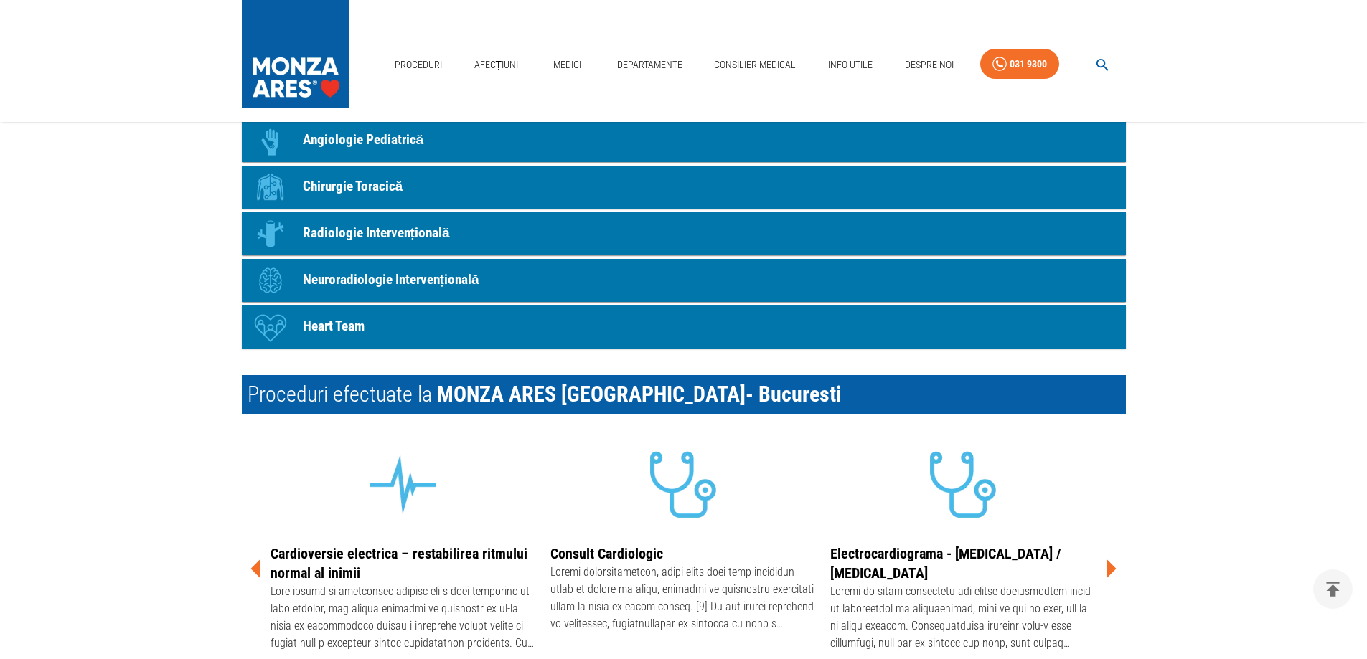
click at [1114, 566] on icon at bounding box center [1110, 568] width 43 height 43
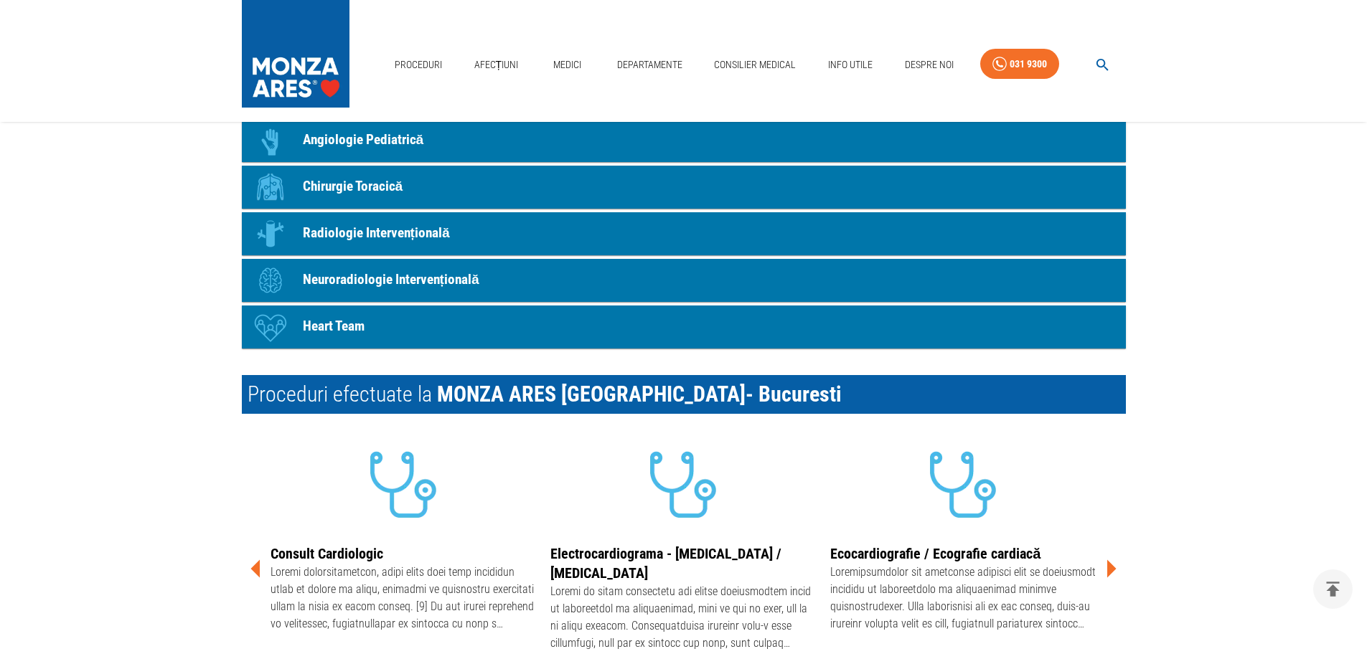
click at [1114, 566] on icon at bounding box center [1110, 568] width 43 height 43
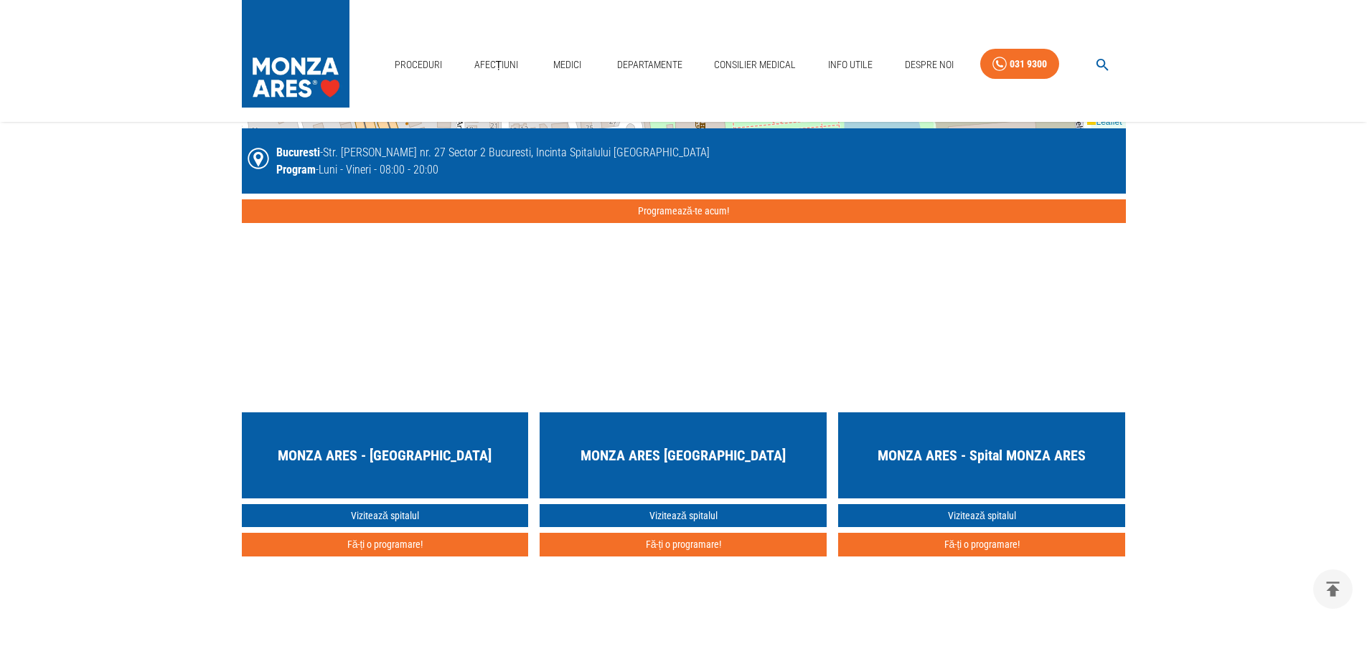
scroll to position [3489, 0]
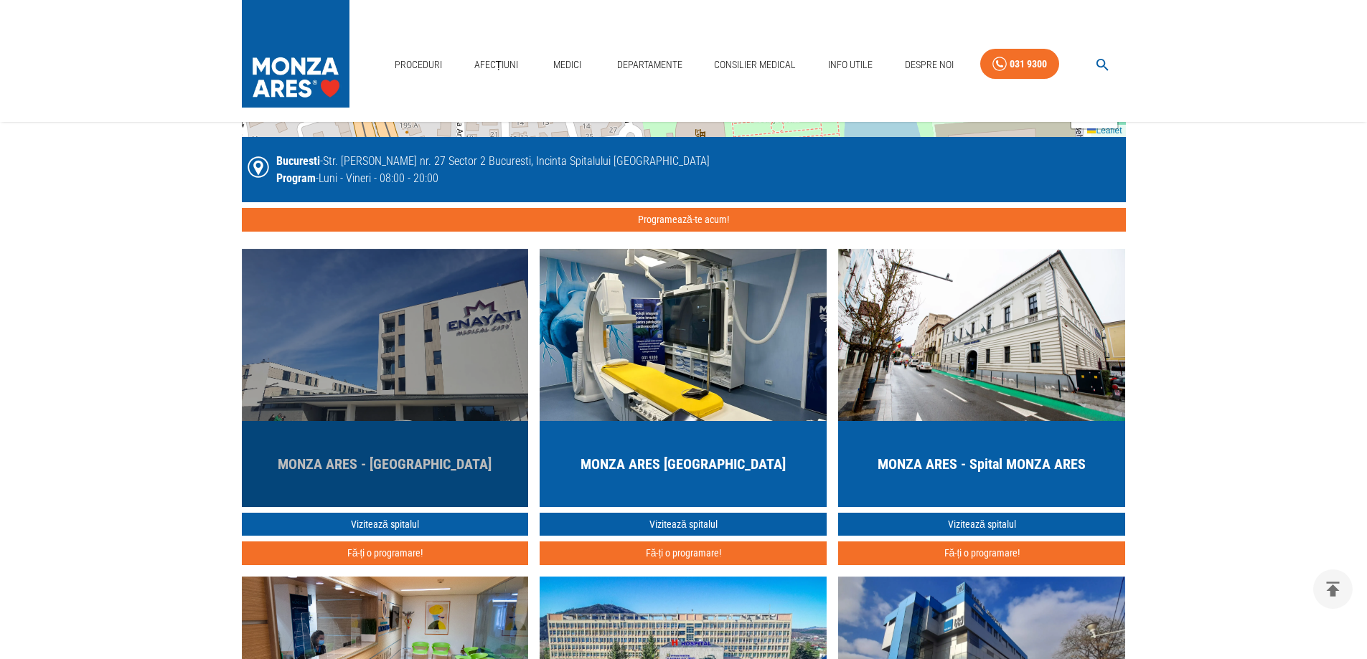
click at [453, 329] on img "button" at bounding box center [385, 335] width 287 height 172
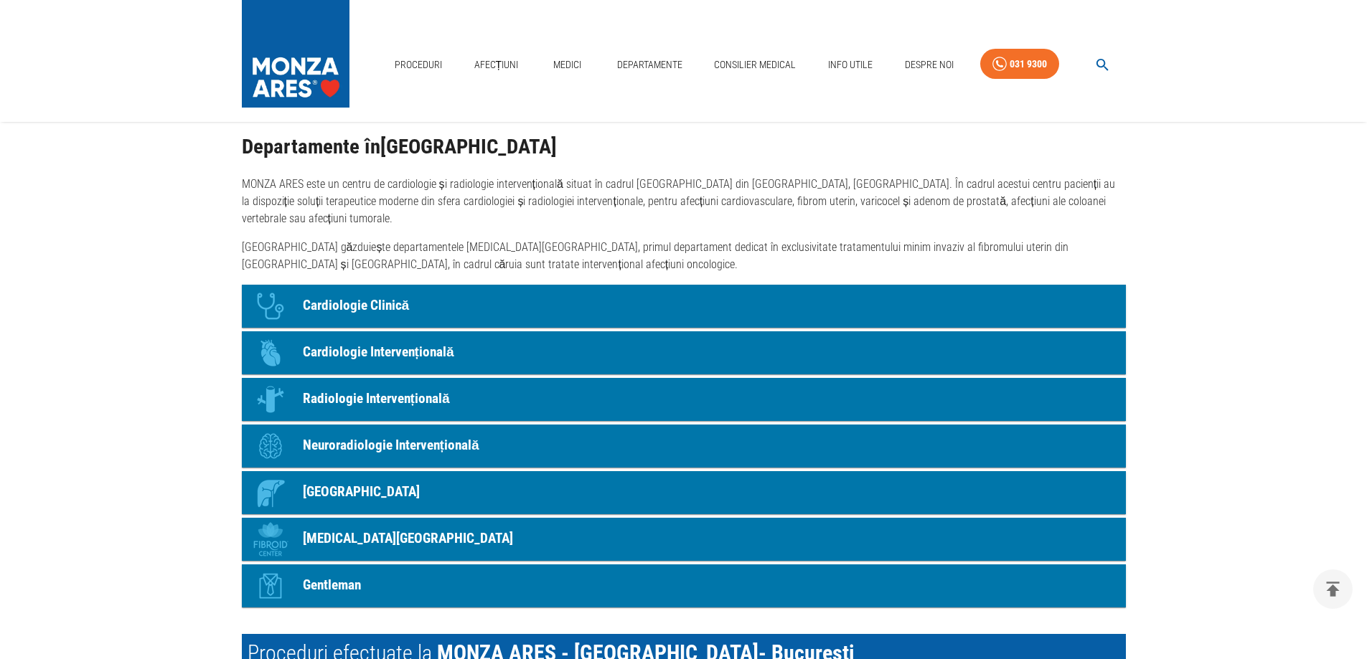
scroll to position [1076, 0]
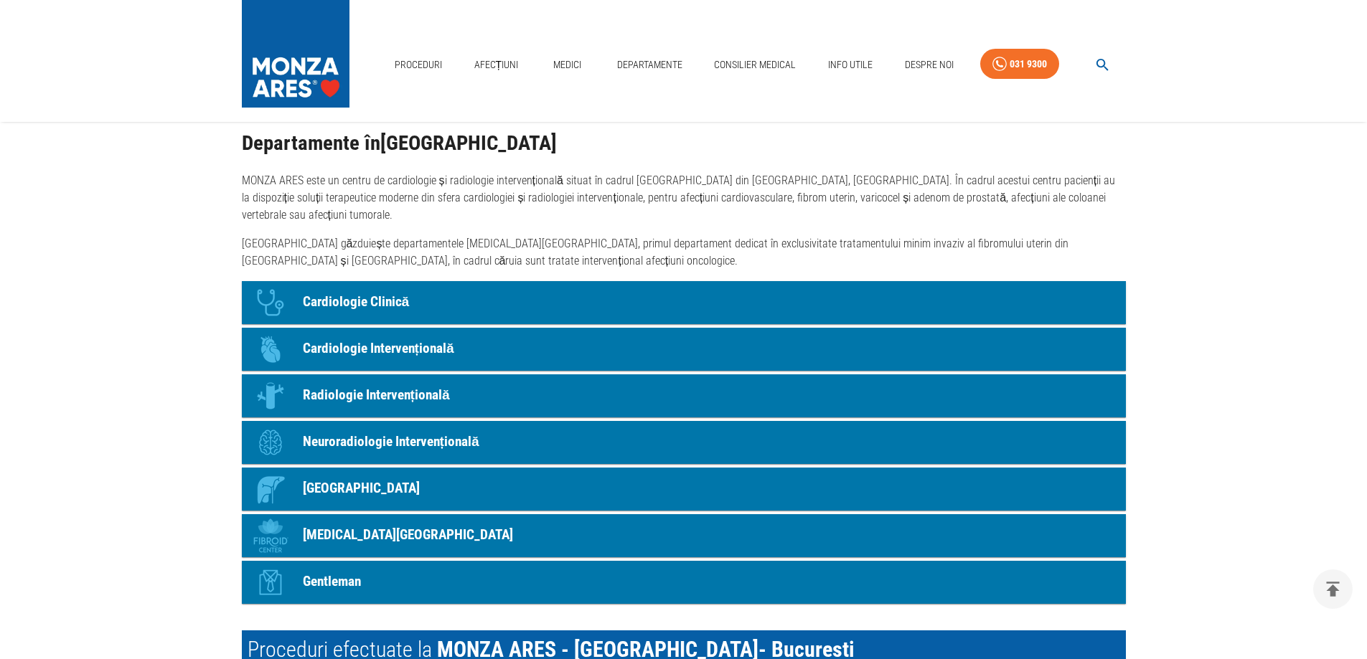
click at [423, 350] on p "Cardiologie Intervențională" at bounding box center [378, 349] width 151 height 21
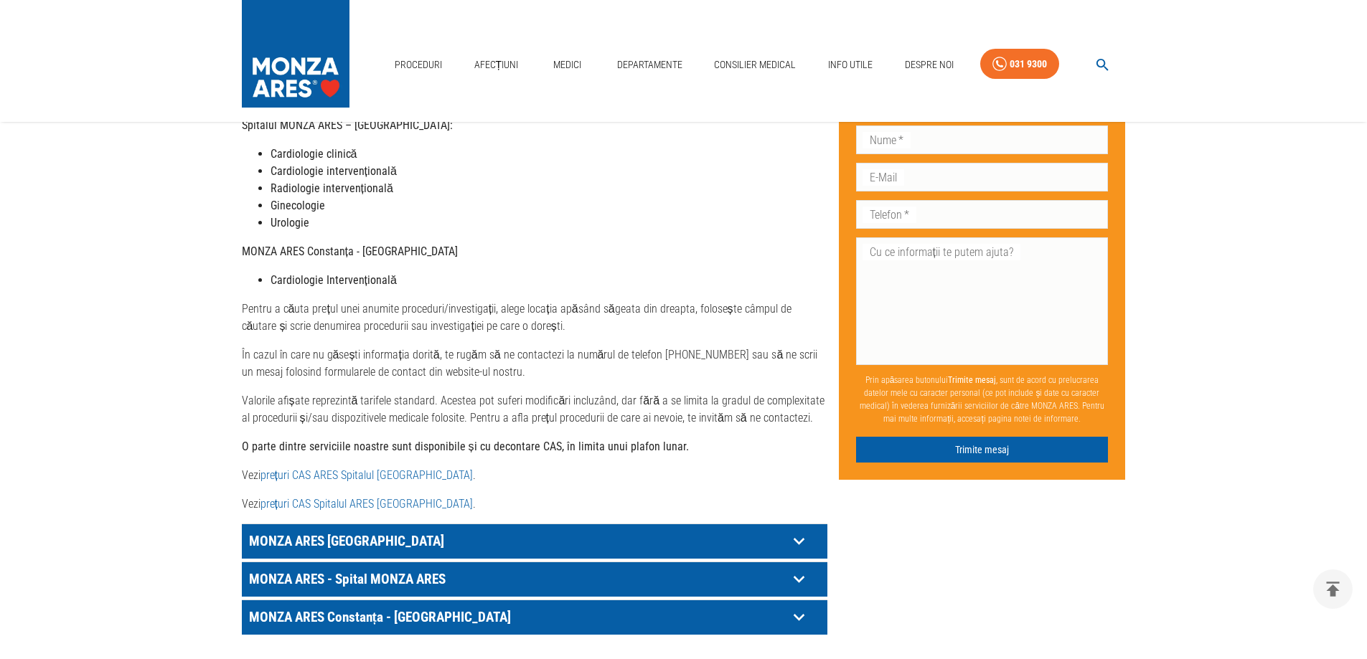
scroll to position [502, 0]
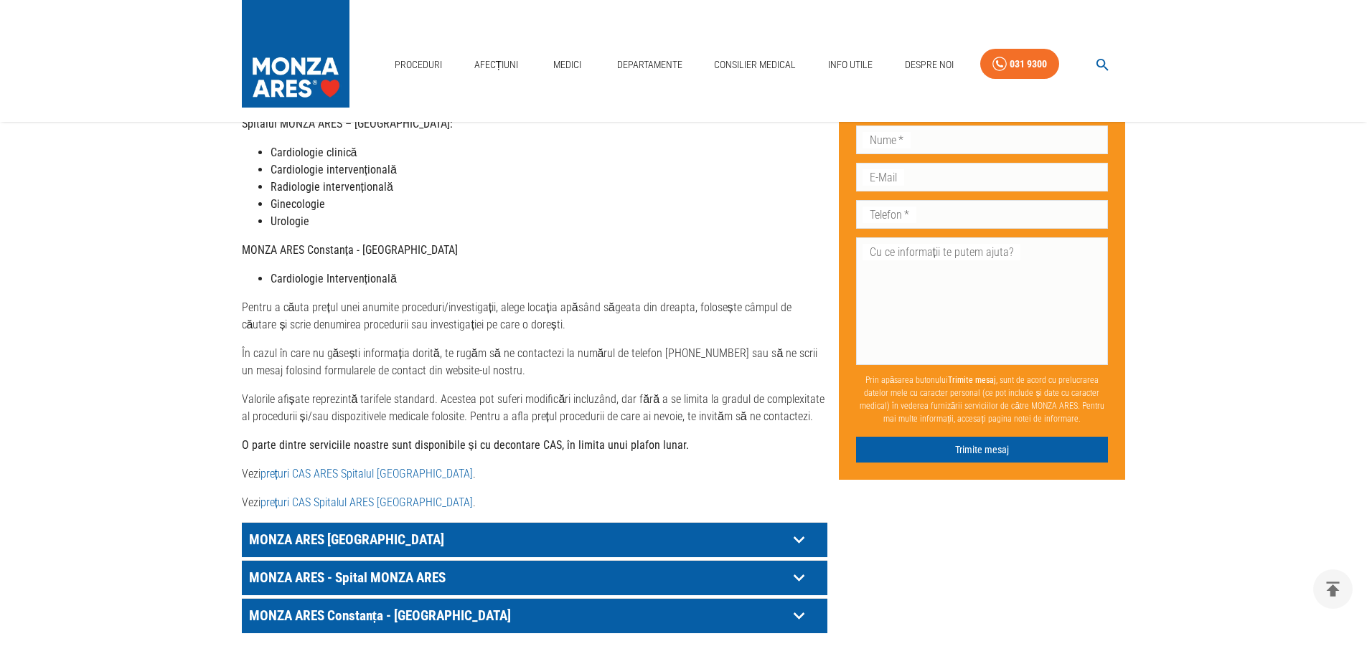
click at [801, 529] on icon at bounding box center [799, 540] width 22 height 22
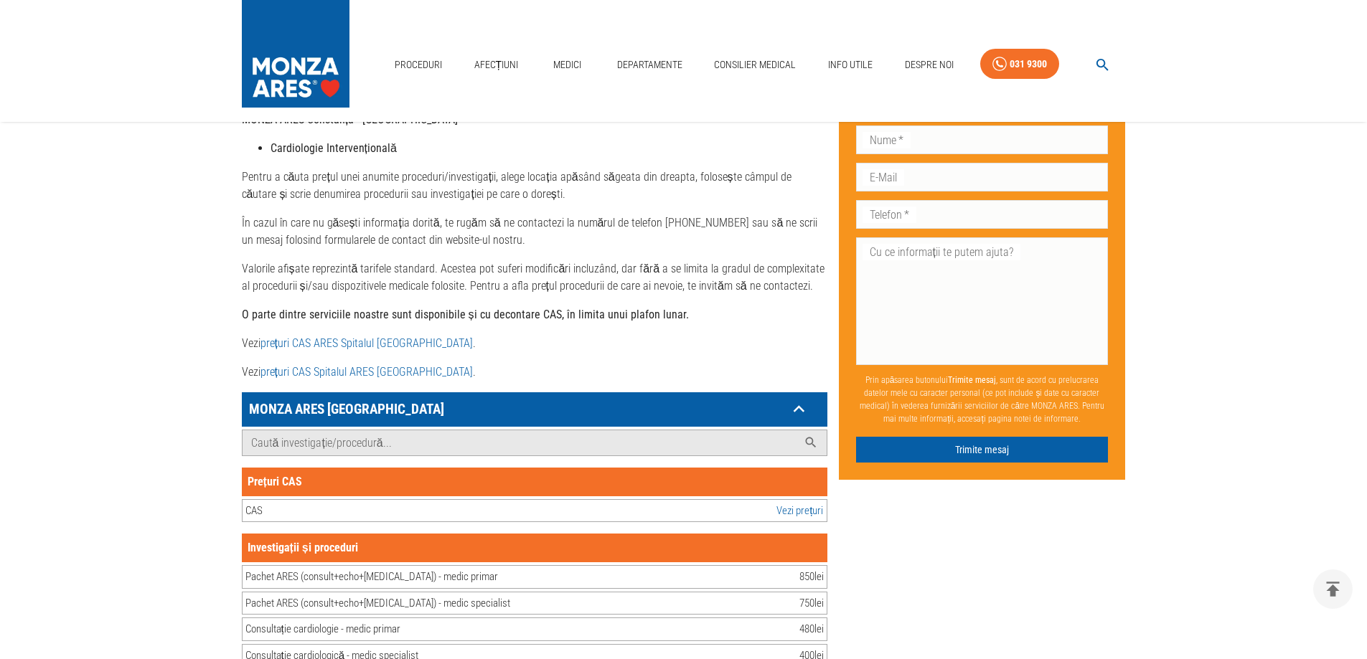
scroll to position [789, 0]
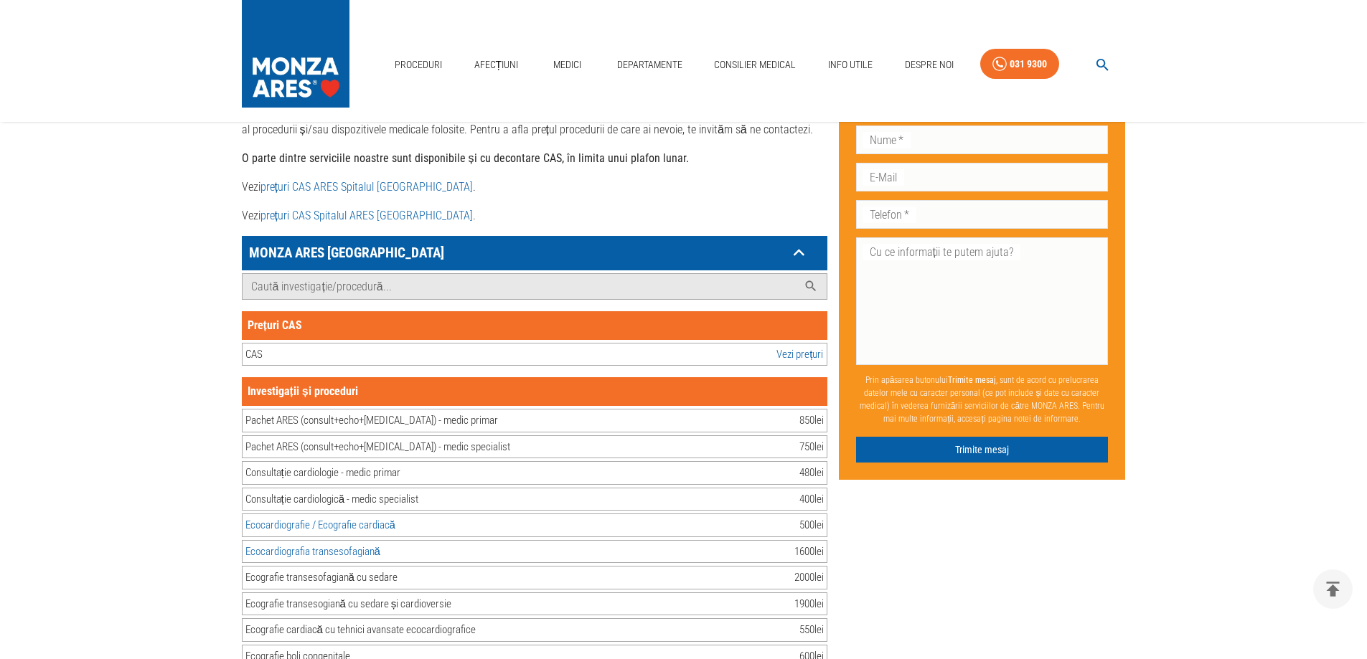
click at [811, 347] on link "Vezi prețuri" at bounding box center [799, 355] width 47 height 17
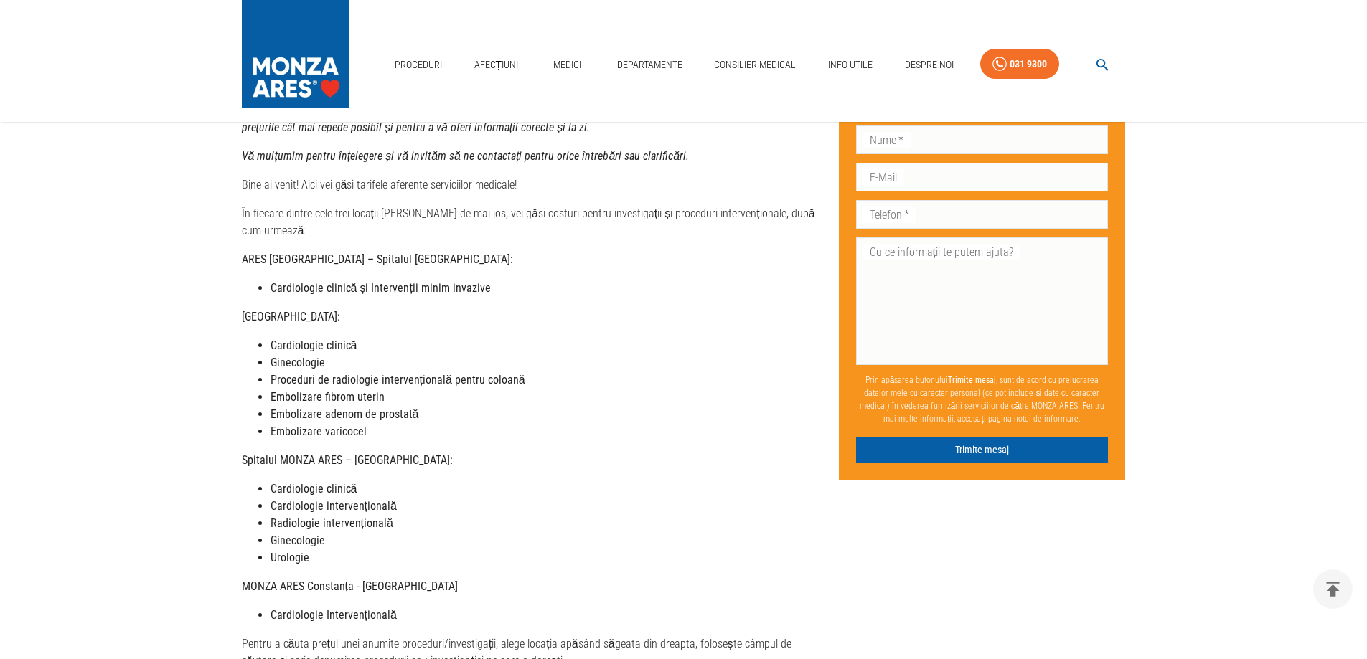
scroll to position [143, 0]
